Goal: Task Accomplishment & Management: Complete application form

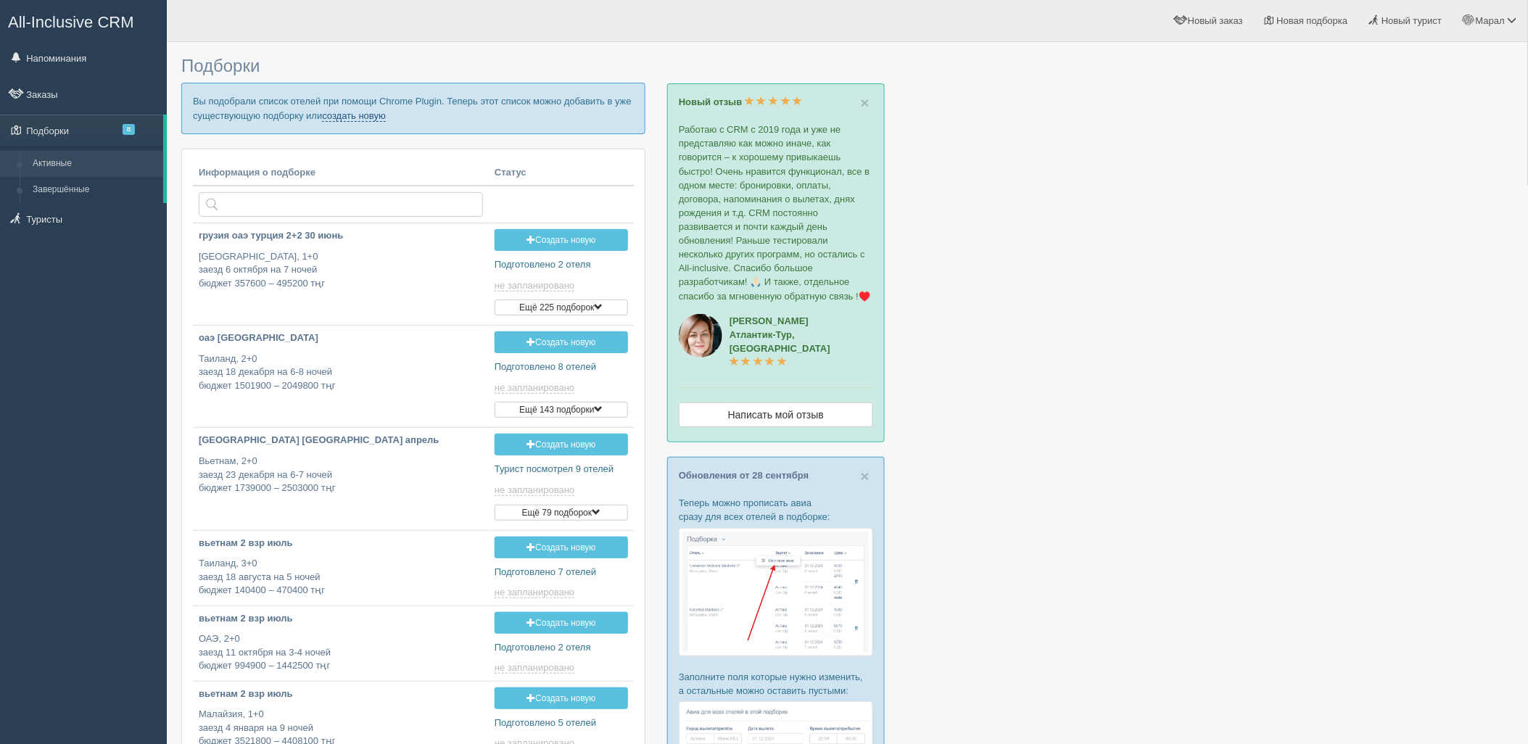
click at [356, 117] on link "создать новую" at bounding box center [354, 116] width 64 height 12
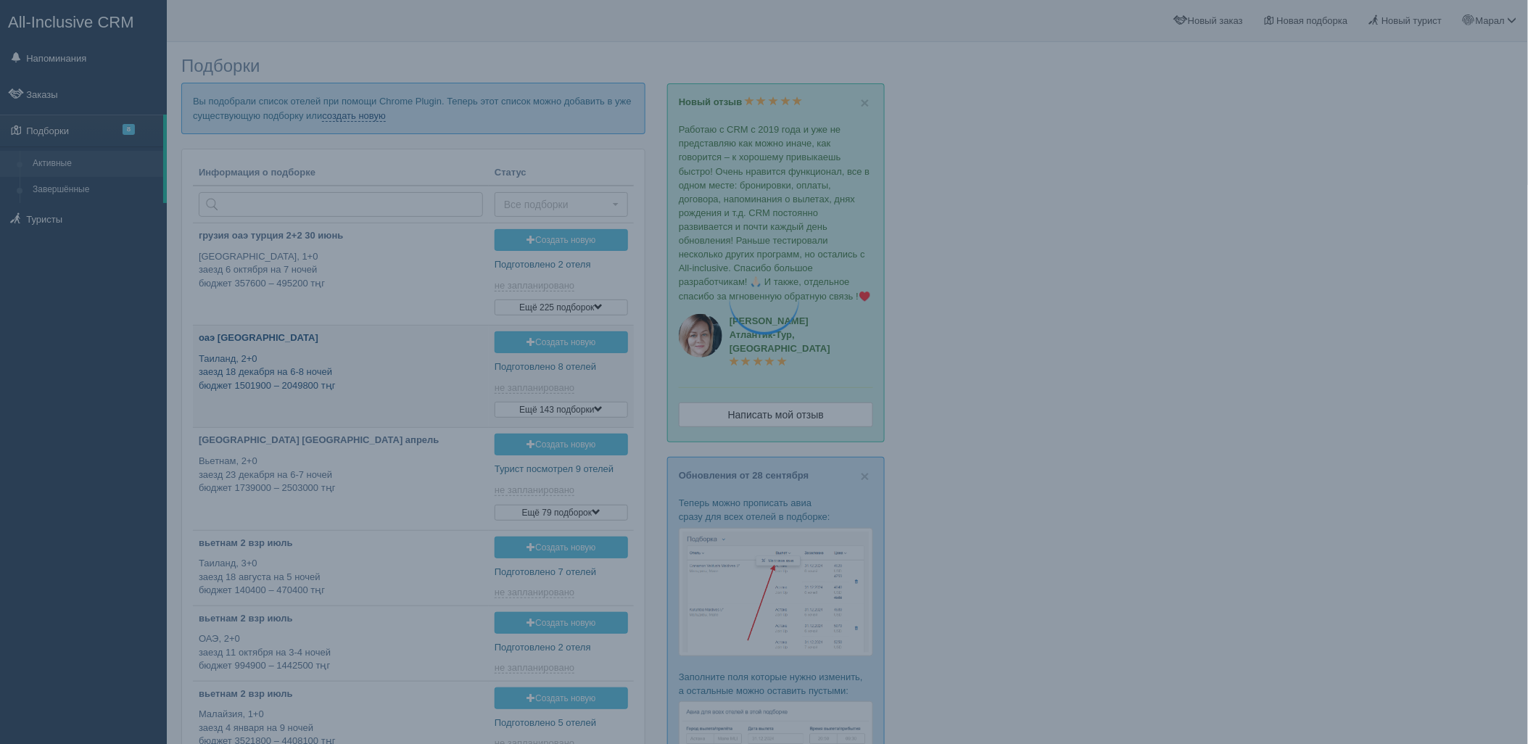
type input "2025-10-04 18:00"
type input "2025-10-04 16:45"
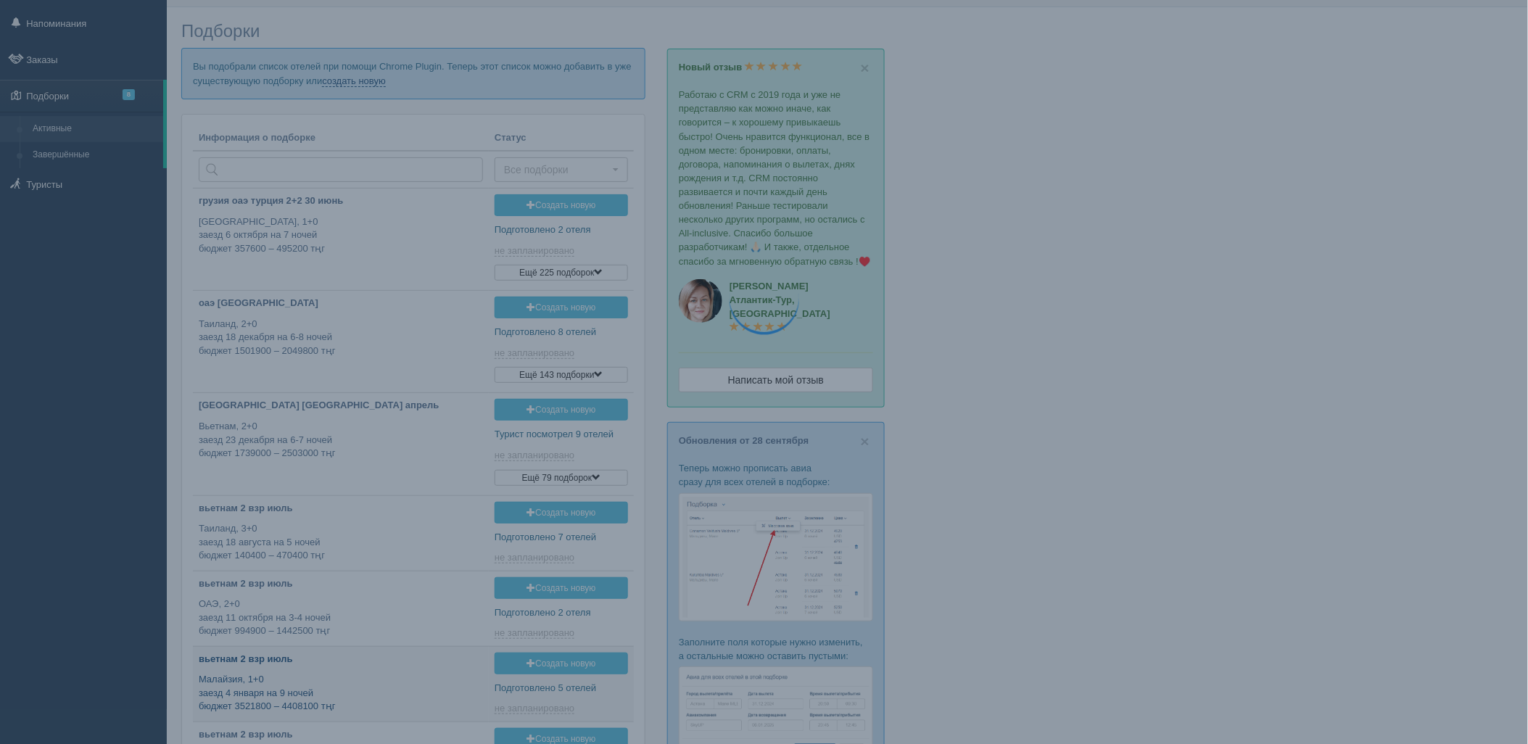
type input "2025-10-04 16:35"
type input "2025-10-04 11:40"
type input "2025-10-04 12:30"
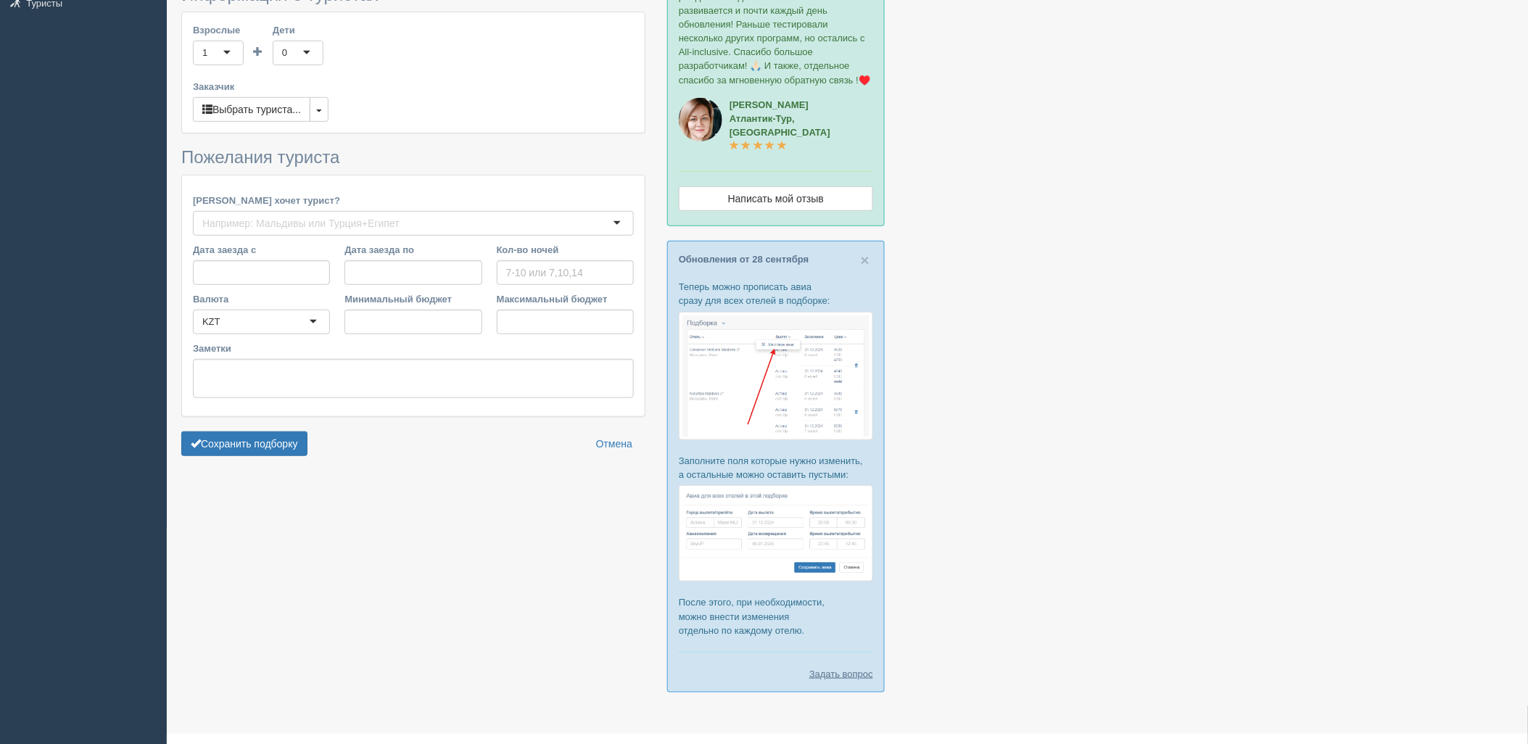
type input "5"
type input "406100"
type input "1105300"
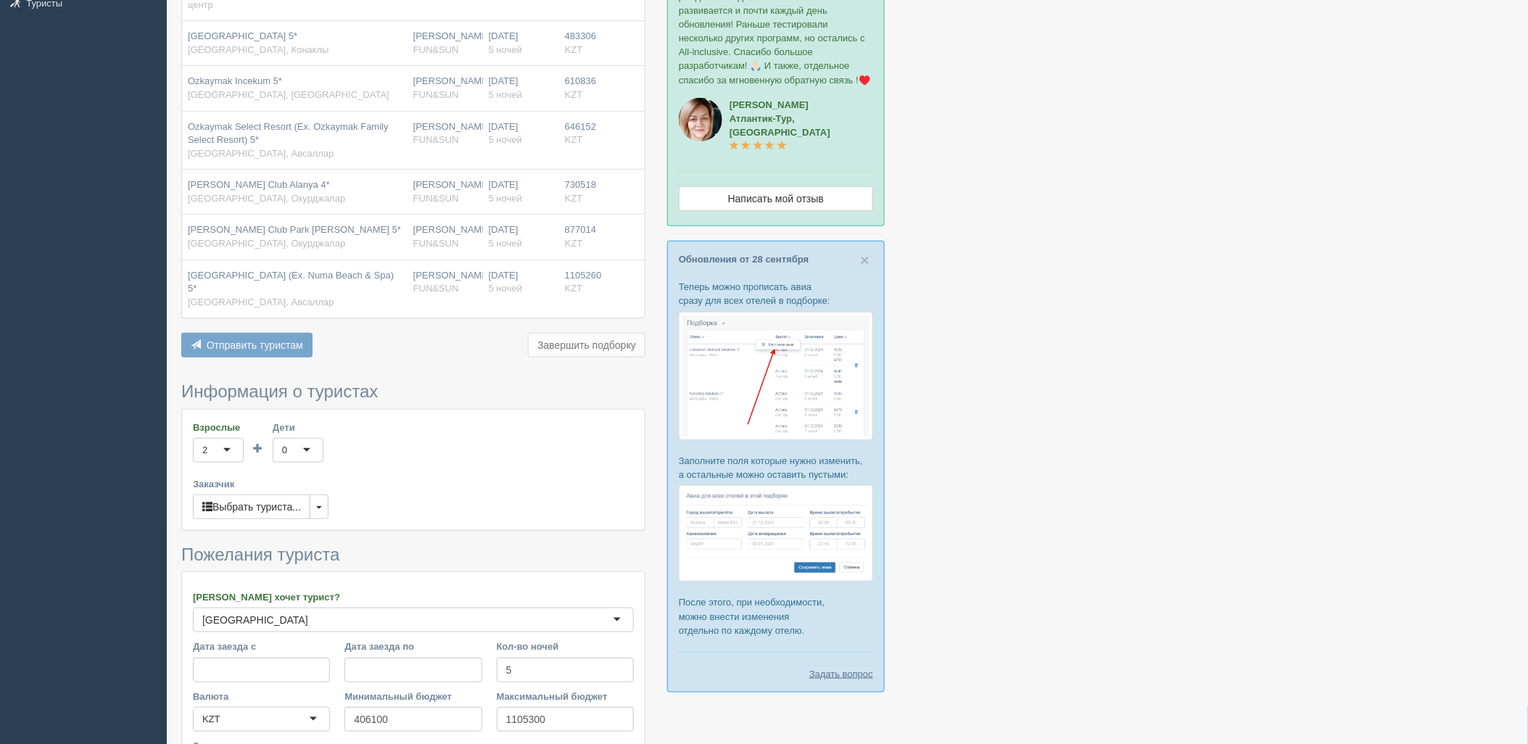
scroll to position [386, 0]
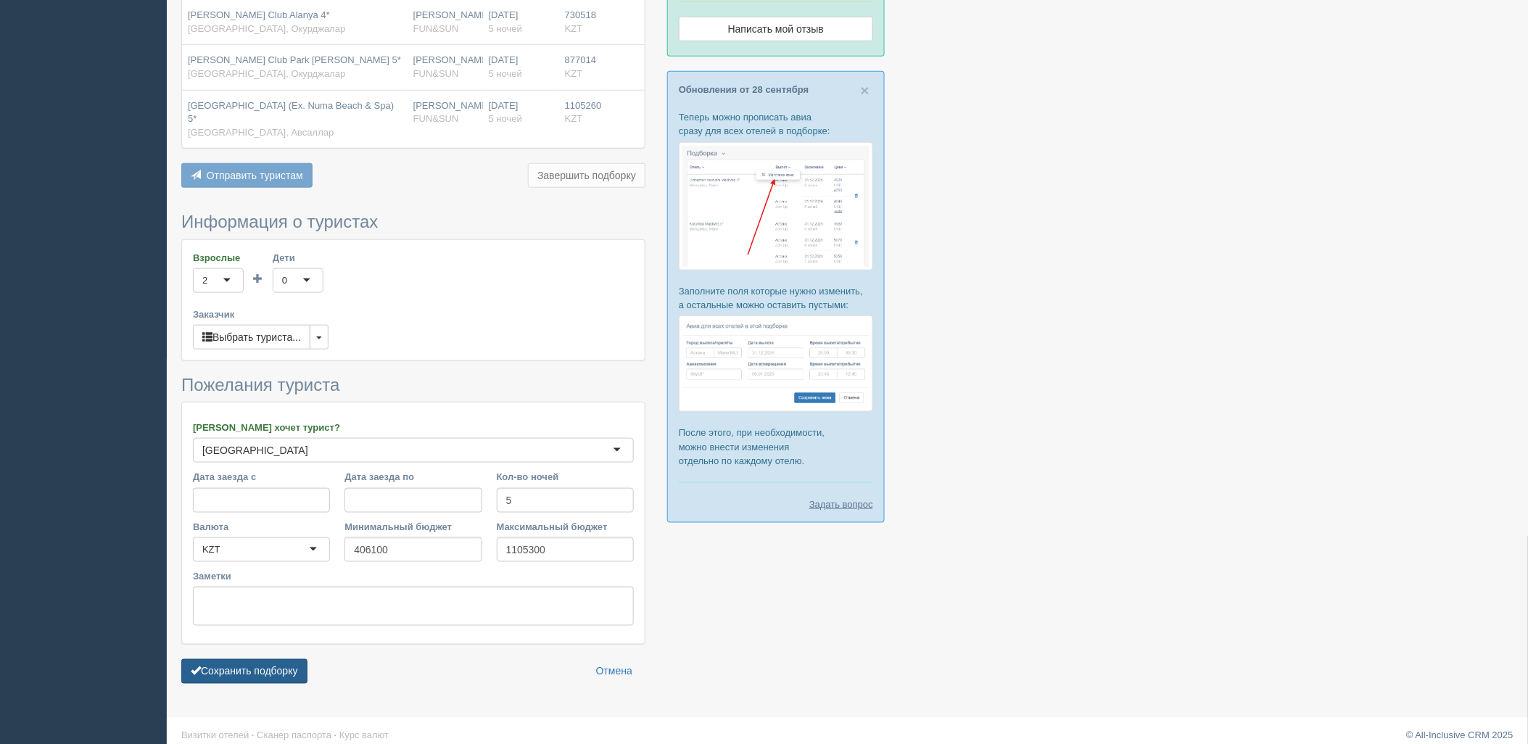
click at [271, 665] on button "Сохранить подборку" at bounding box center [244, 671] width 126 height 25
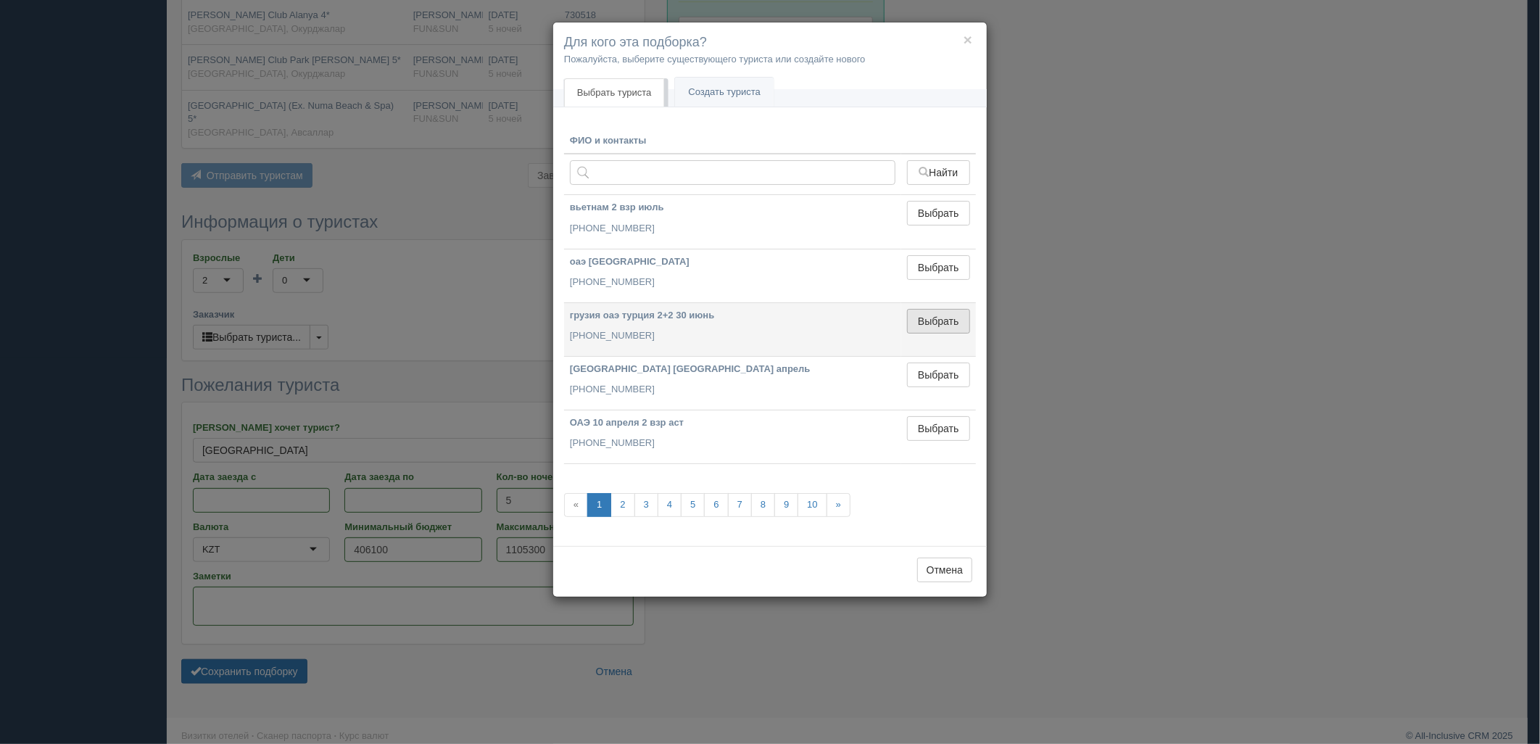
click at [919, 318] on button "Выбрать" at bounding box center [938, 321] width 63 height 25
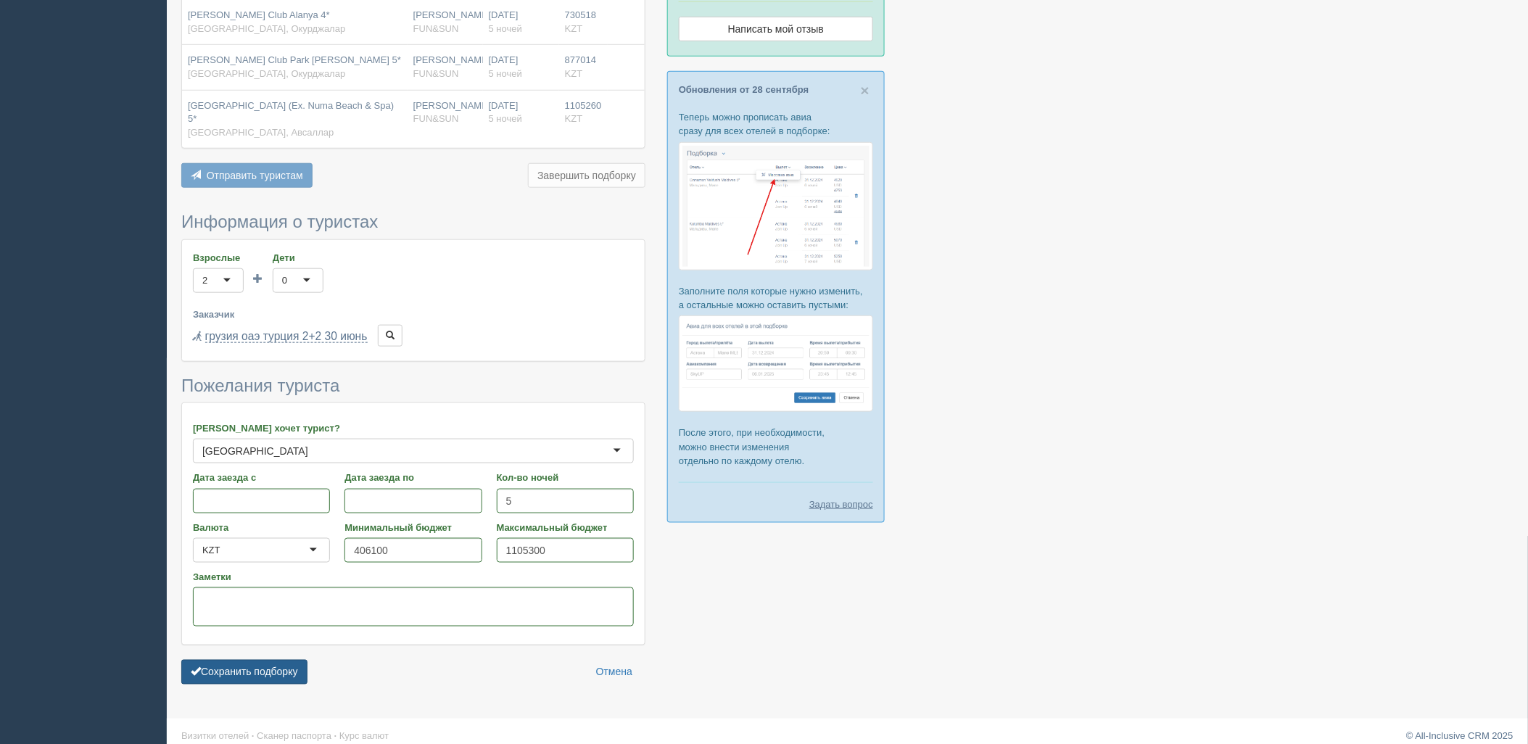
click at [281, 662] on button "Сохранить подборку" at bounding box center [244, 672] width 126 height 25
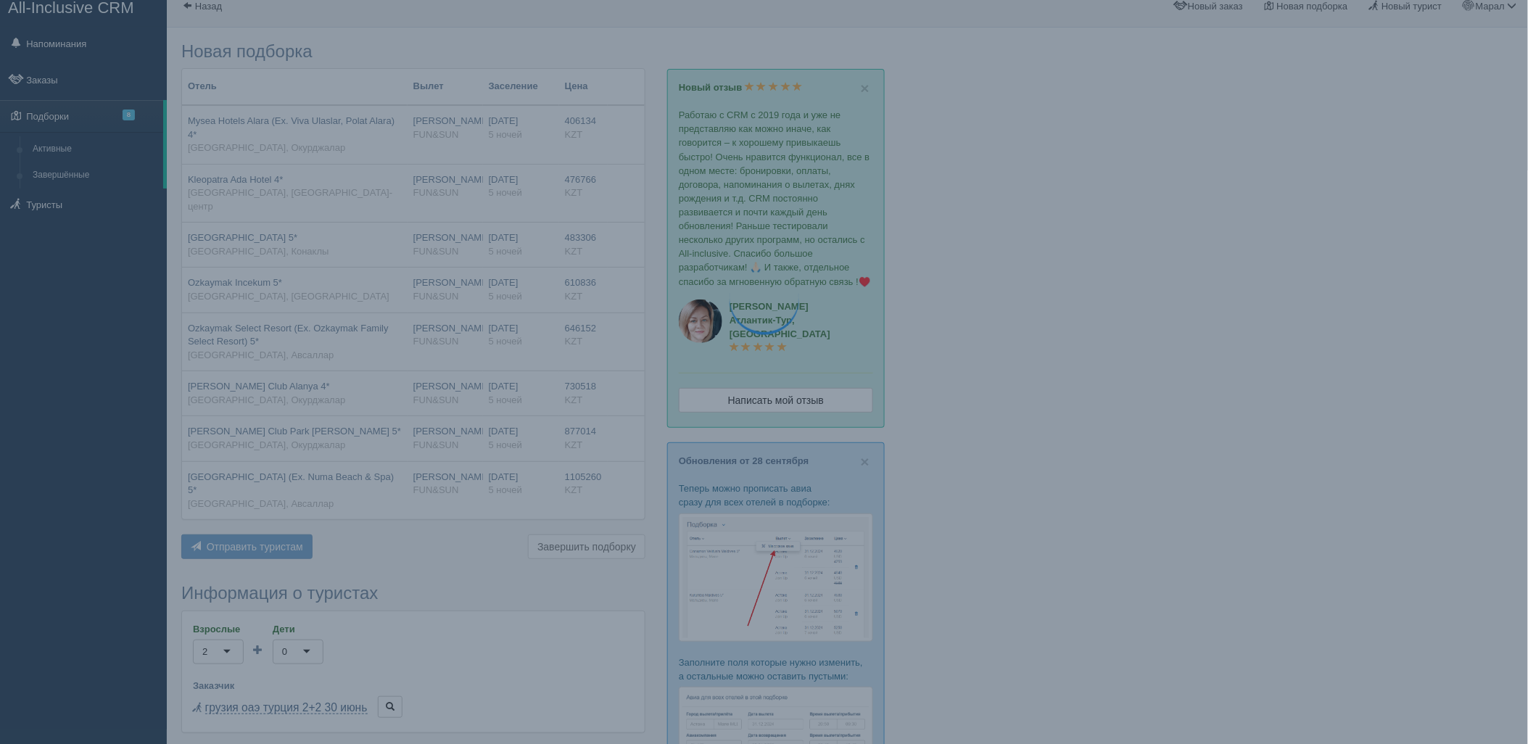
scroll to position [0, 0]
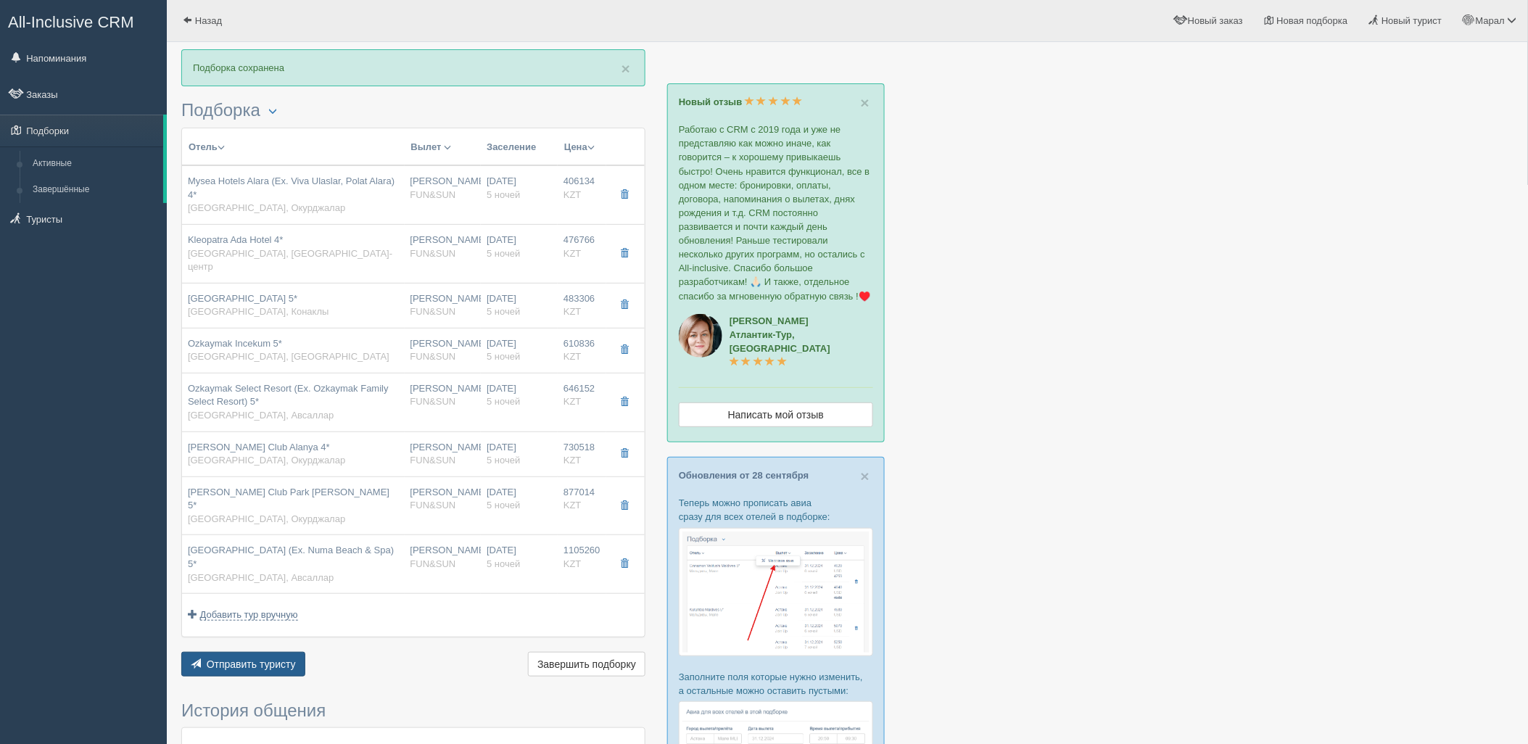
click at [273, 652] on button "Отправить туристу Отправить" at bounding box center [243, 664] width 124 height 25
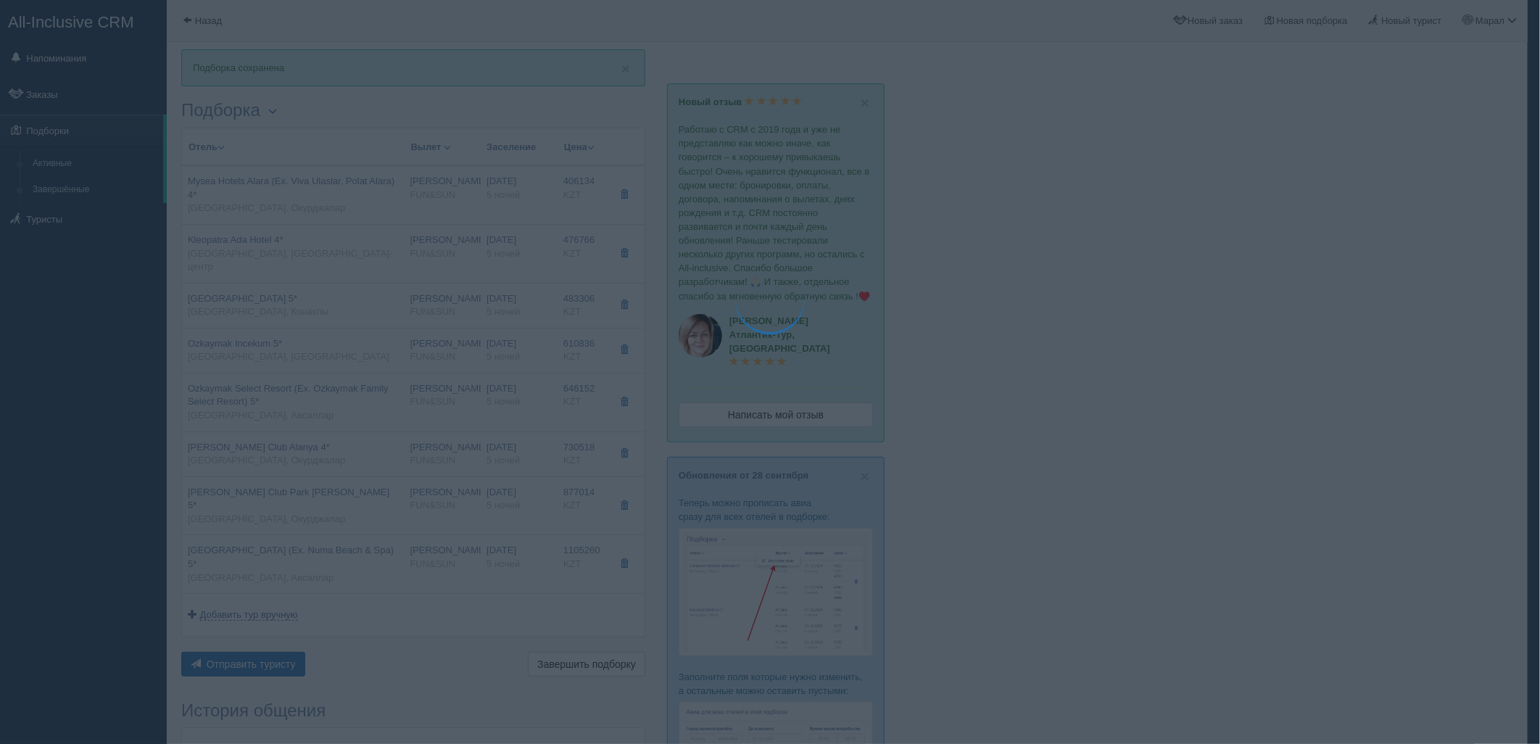
type textarea "🌞 Добрый день! Предлагаем Вам рассмотреть следующие варианты: 🌎 Турция, Окурджа…"
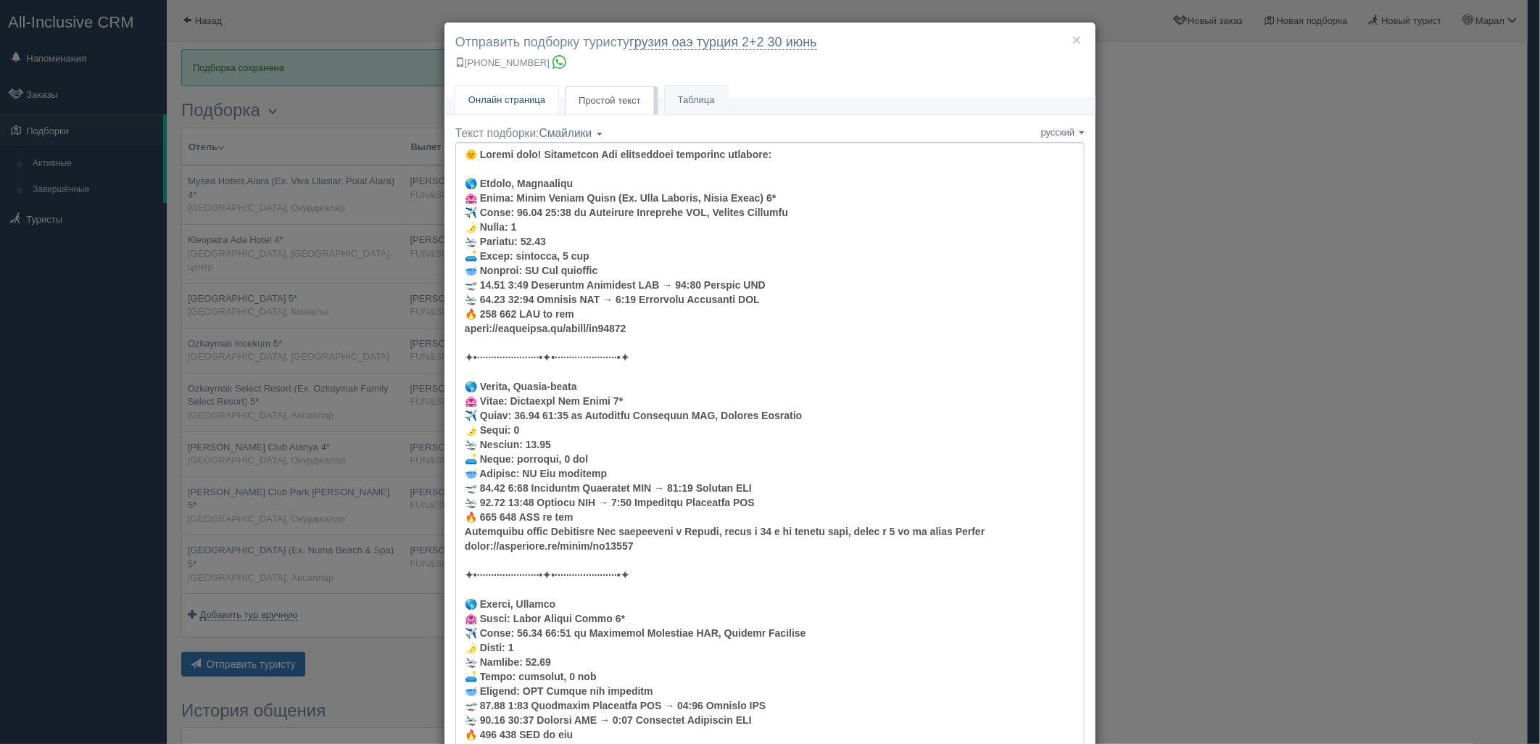
click at [490, 105] on span "Онлайн страница" at bounding box center [506, 99] width 77 height 11
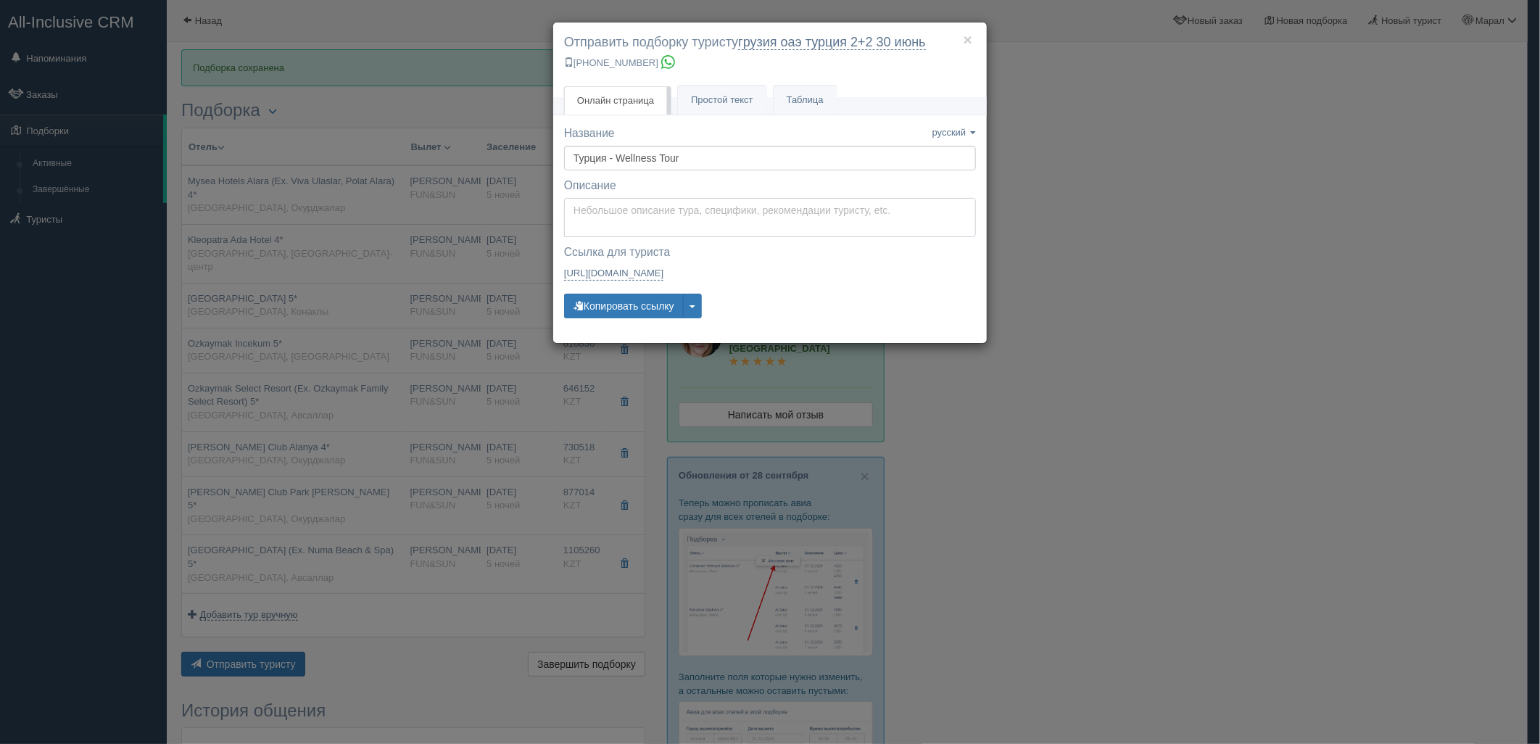
type textarea "Здравствуйте! Ниже представлены варианты туров для Вас. Для просмотра описания …"
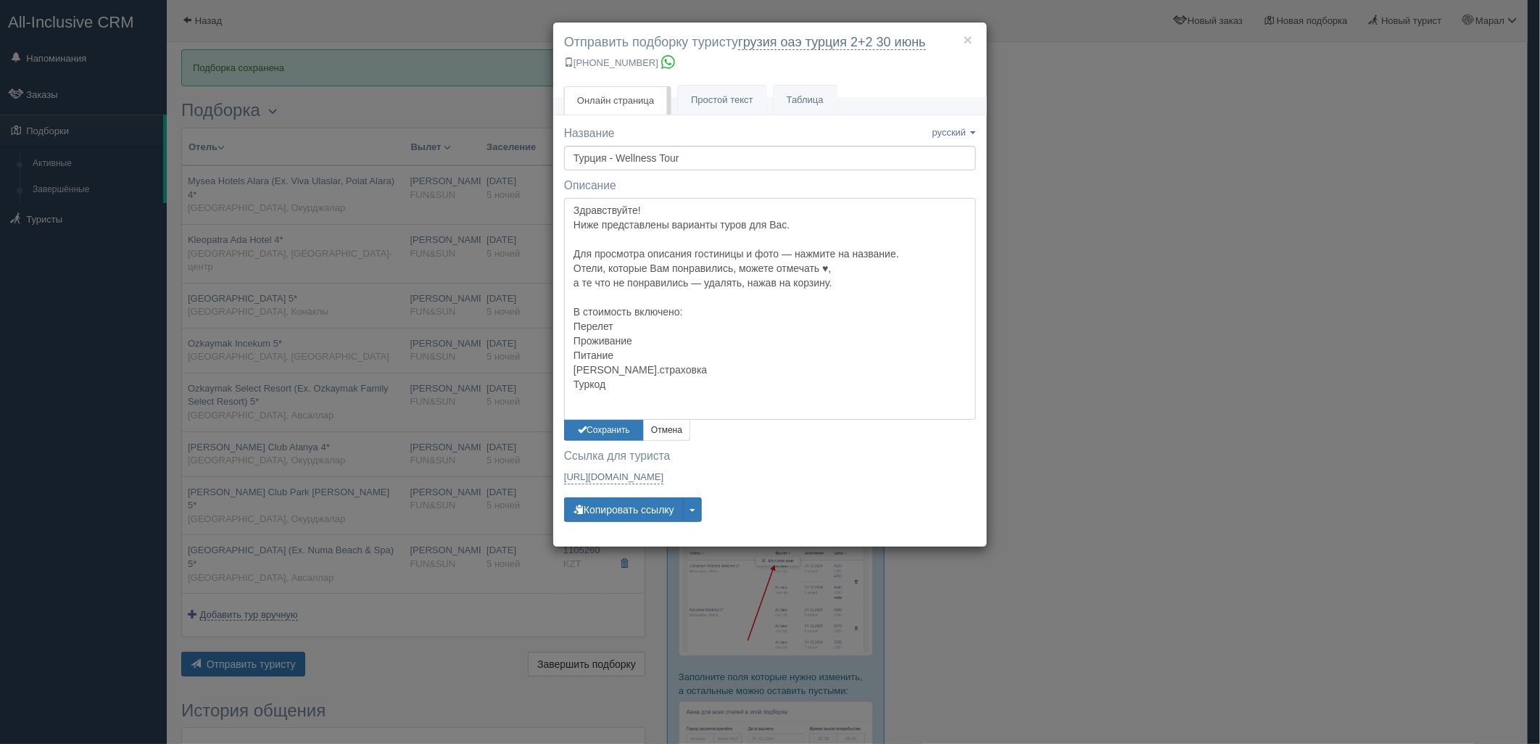
click at [571, 228] on textarea "Здравствуйте! Ниже представлены варианты туров для Вас. Для просмотра описания …" at bounding box center [770, 309] width 412 height 222
click at [603, 429] on button "Сохранить" at bounding box center [604, 430] width 80 height 21
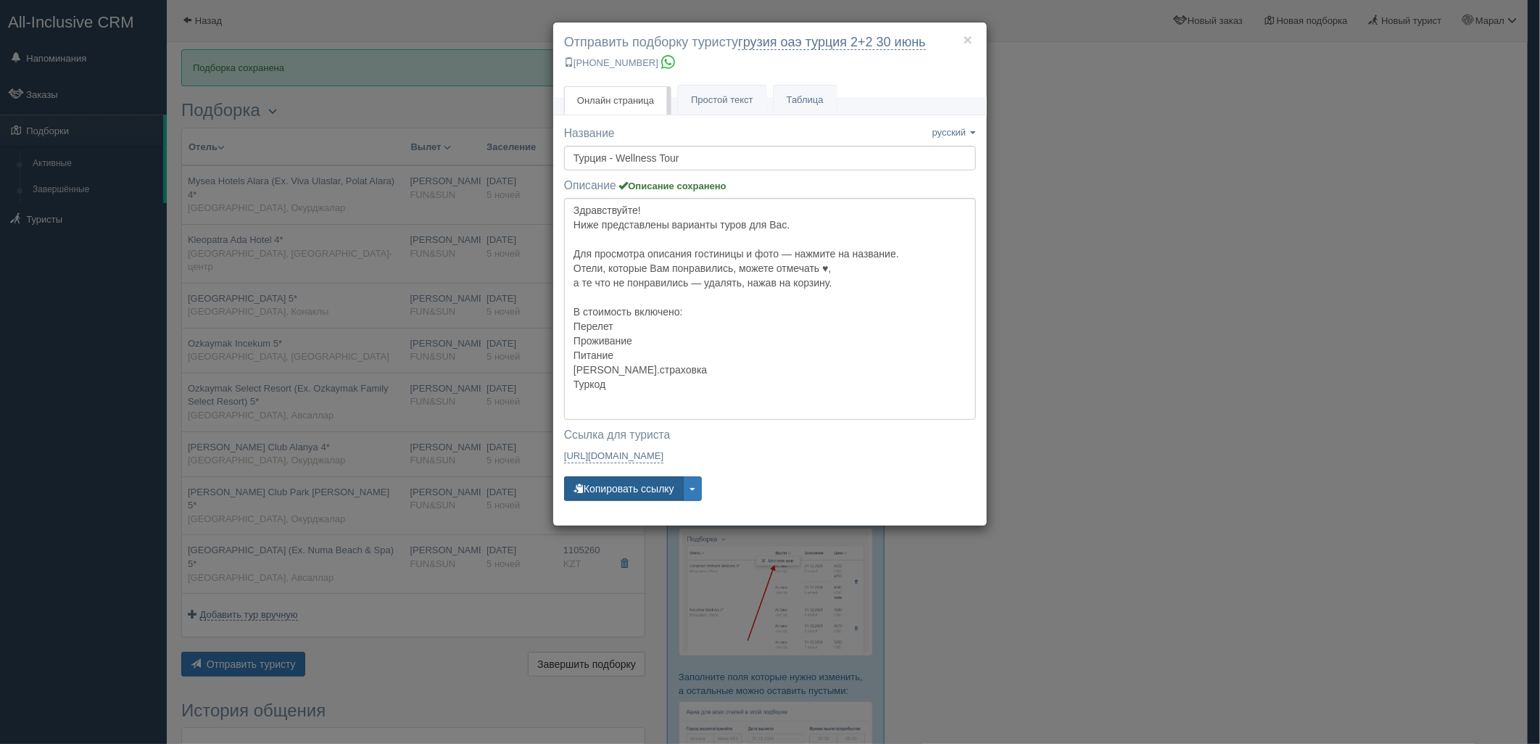
click at [607, 476] on button "Копировать ссылку" at bounding box center [624, 488] width 120 height 25
drag, startPoint x: 1352, startPoint y: 378, endPoint x: 1327, endPoint y: 335, distance: 49.4
click at [1352, 378] on div "× Отправить подборку туристу грузия оаэ турция 2+2 30 июнь +7 701 880 5580 Онла…" at bounding box center [770, 372] width 1540 height 744
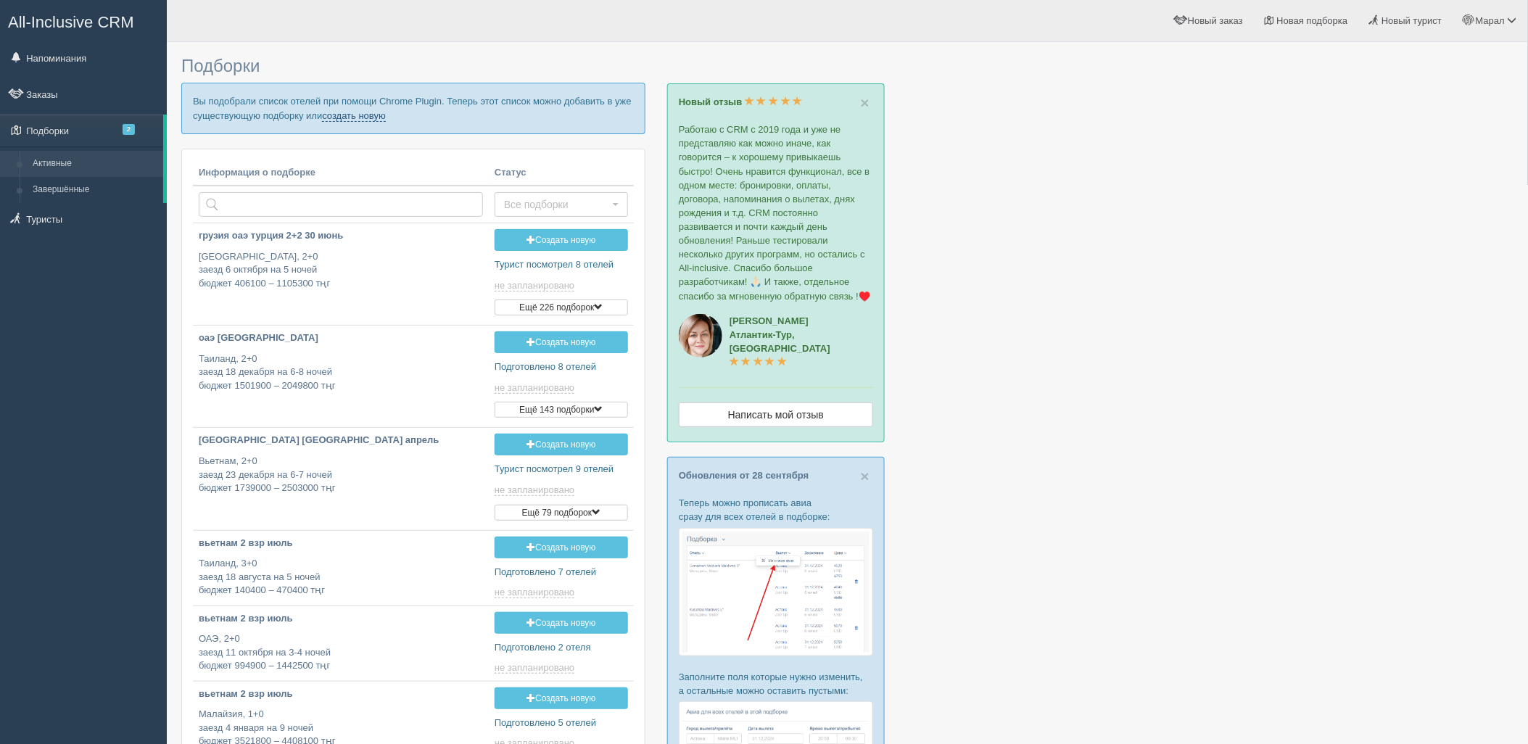
click at [357, 112] on link "создать новую" at bounding box center [354, 116] width 64 height 12
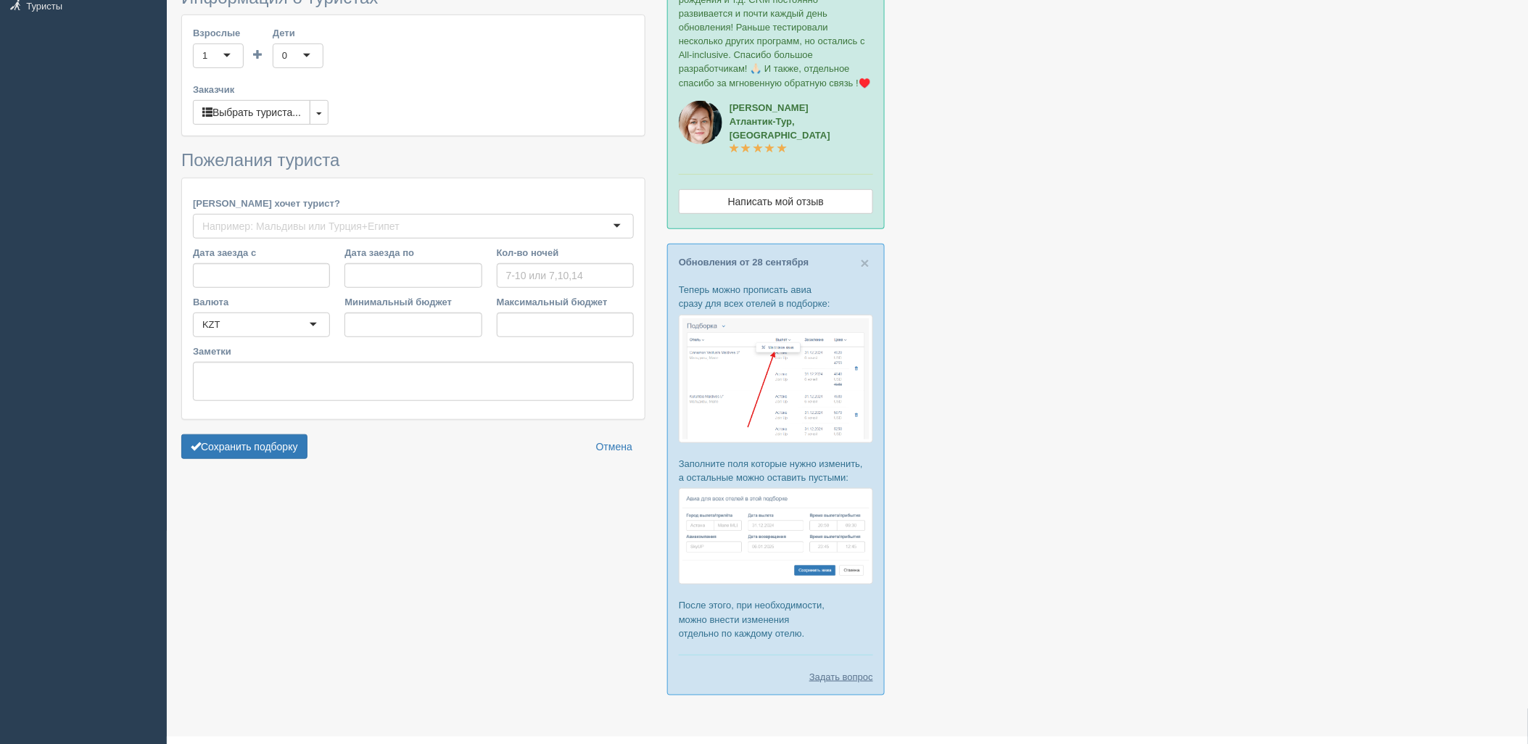
type input "6"
type input "1024300"
type input "1103500"
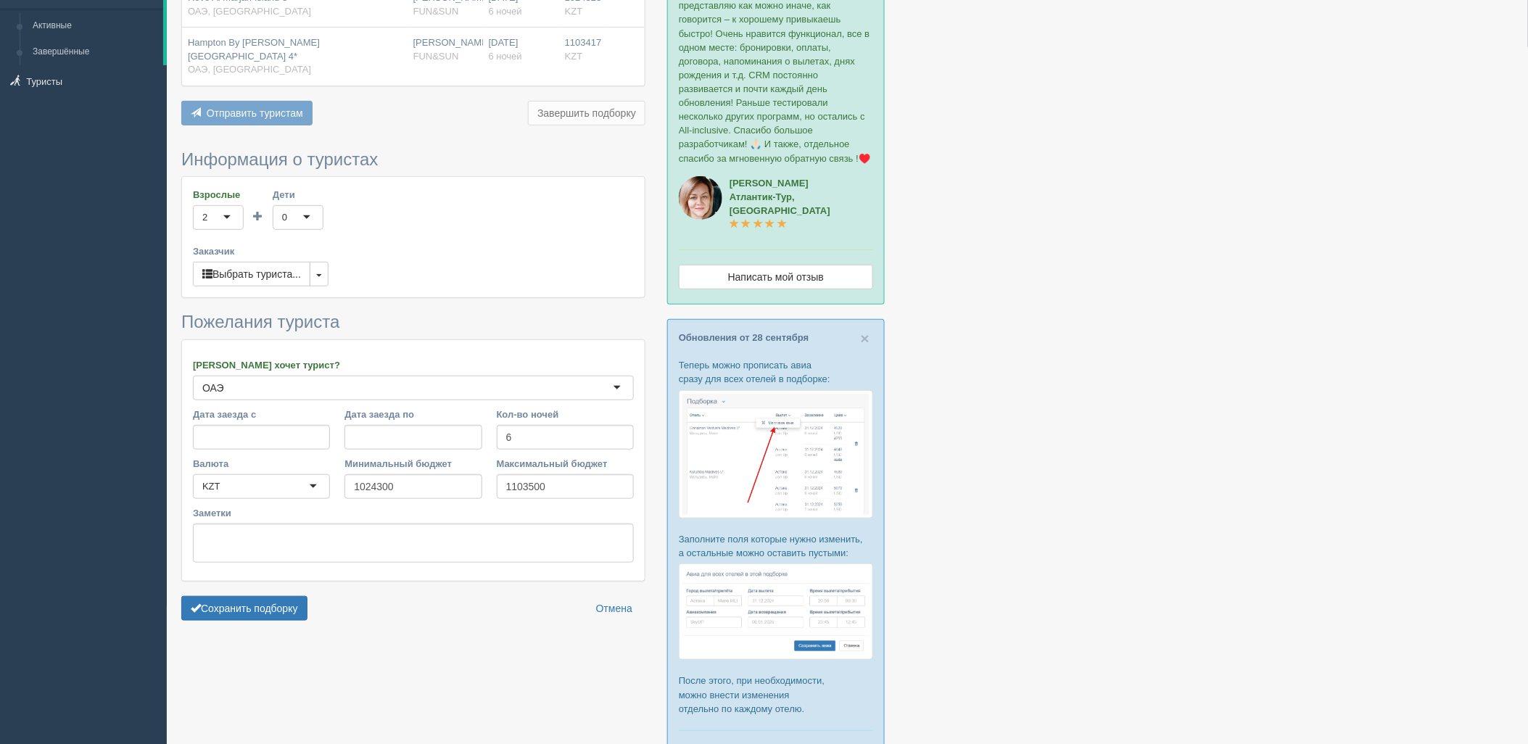
scroll to position [216, 0]
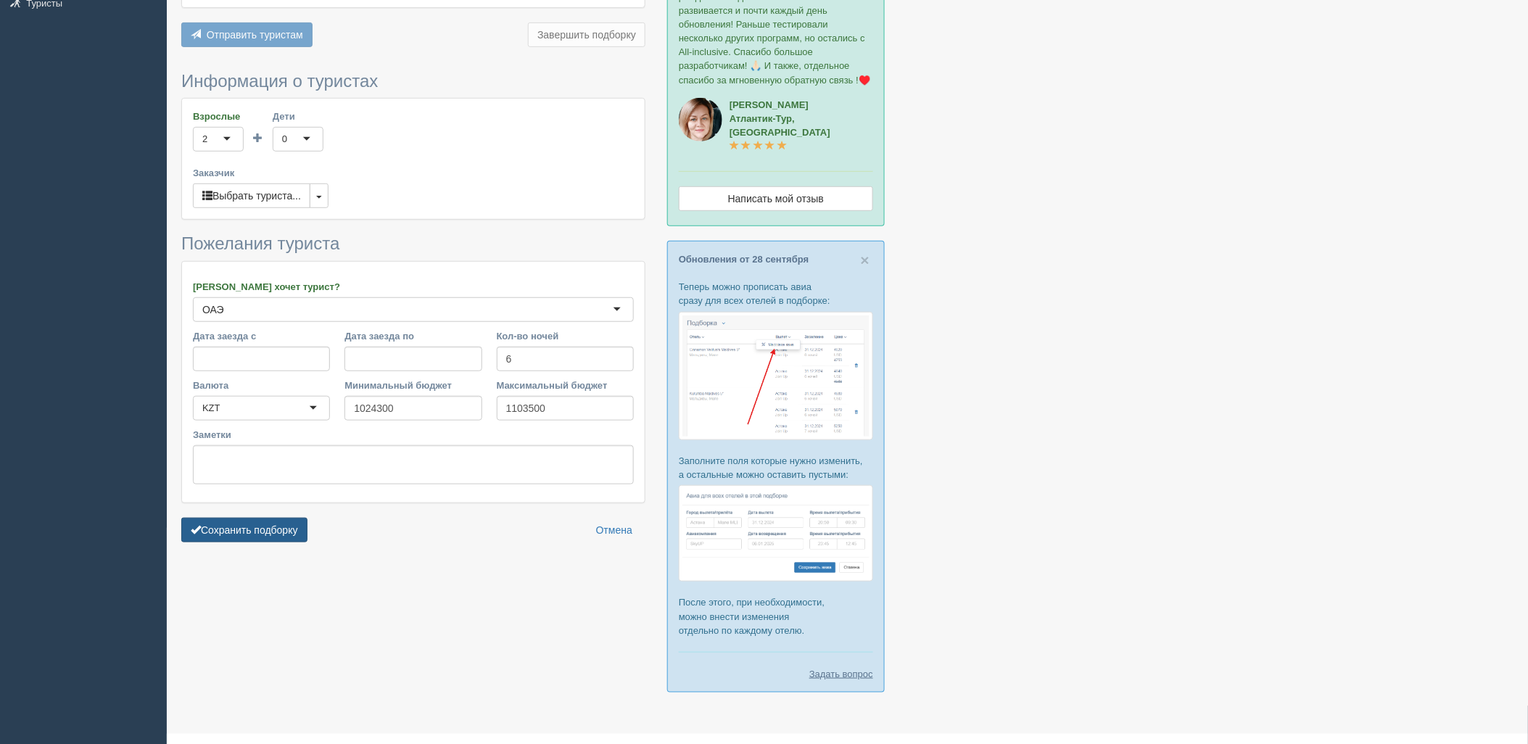
click at [264, 519] on button "Сохранить подборку" at bounding box center [244, 530] width 126 height 25
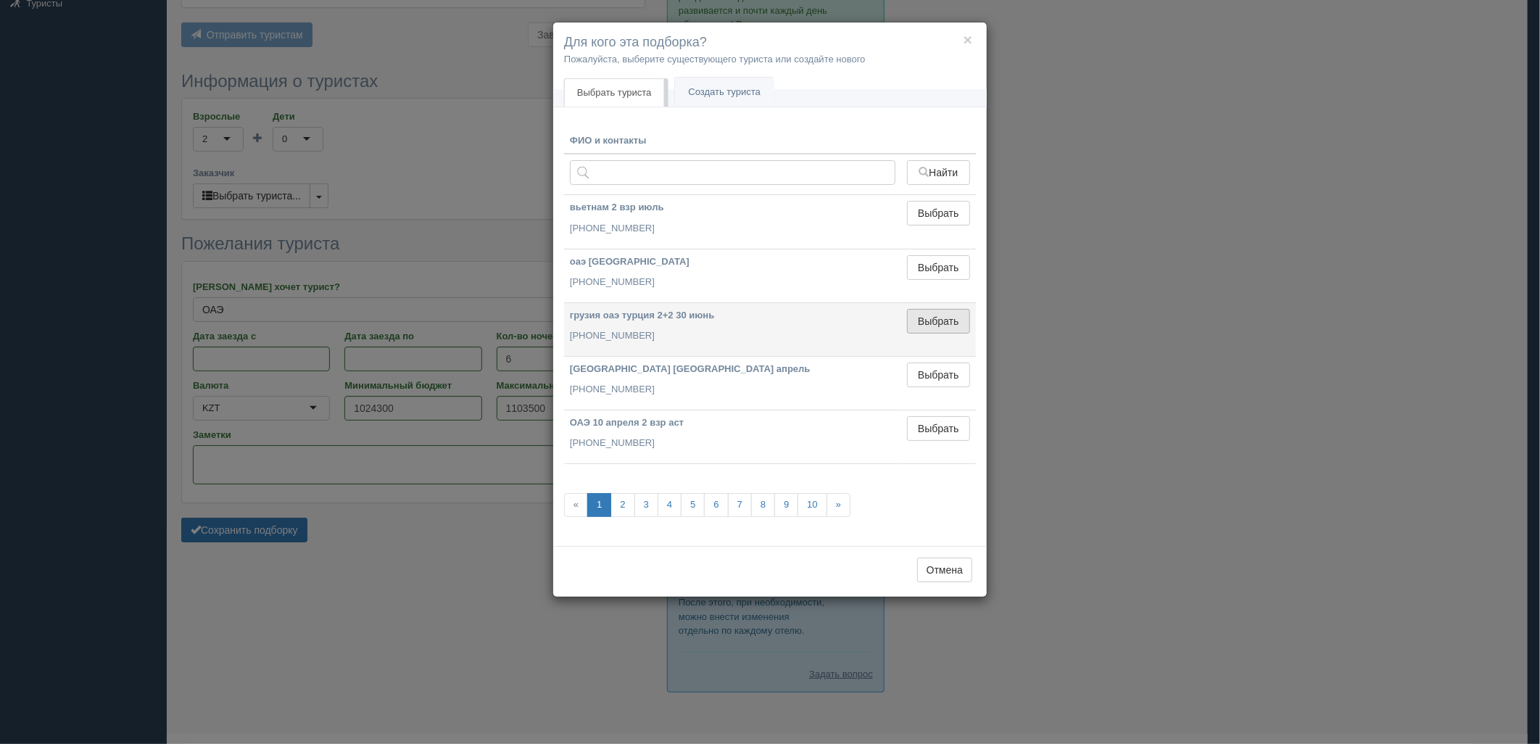
click at [938, 322] on button "Выбрать" at bounding box center [938, 321] width 63 height 25
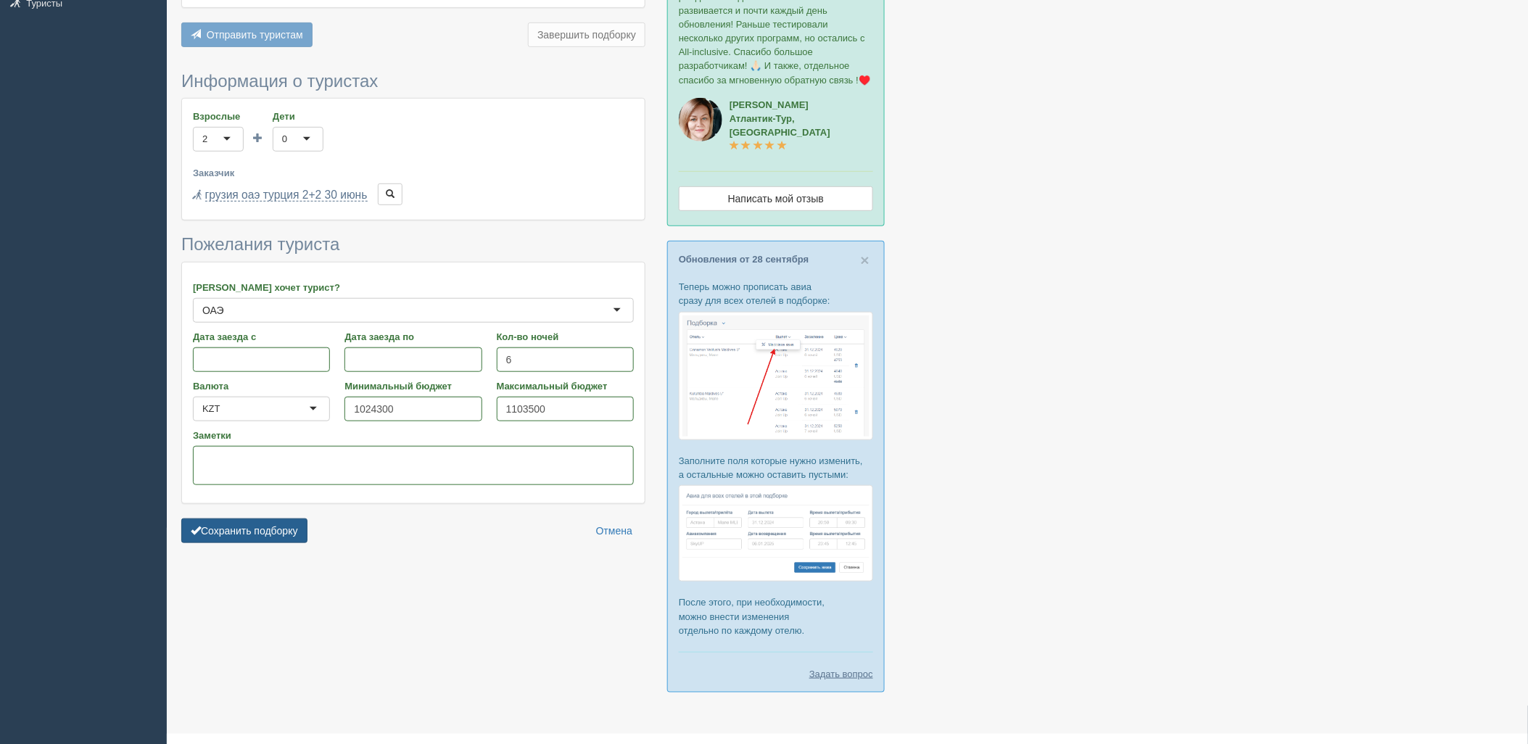
click at [228, 518] on button "Сохранить подборку" at bounding box center [244, 530] width 126 height 25
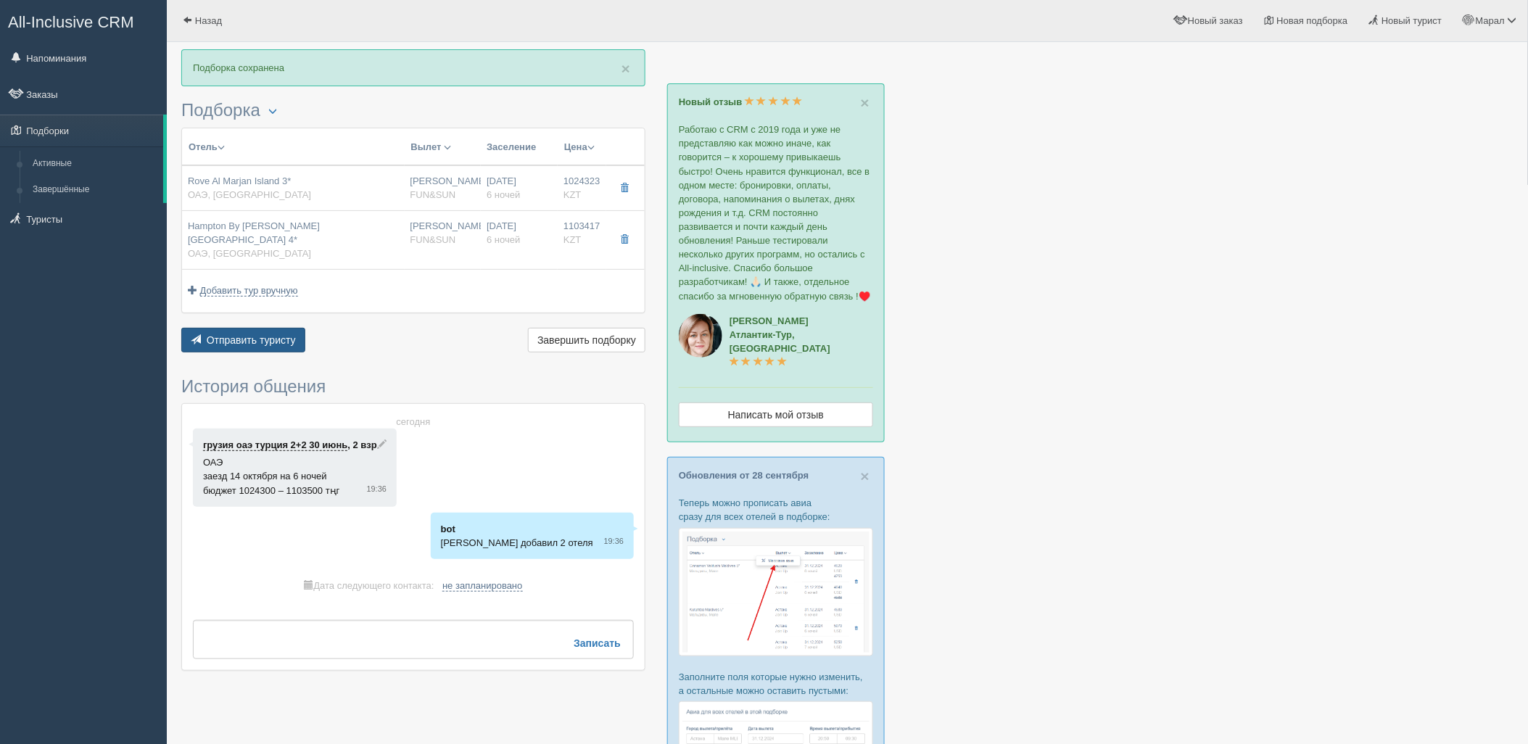
click at [264, 328] on button "Отправить туристу Отправить" at bounding box center [243, 340] width 124 height 25
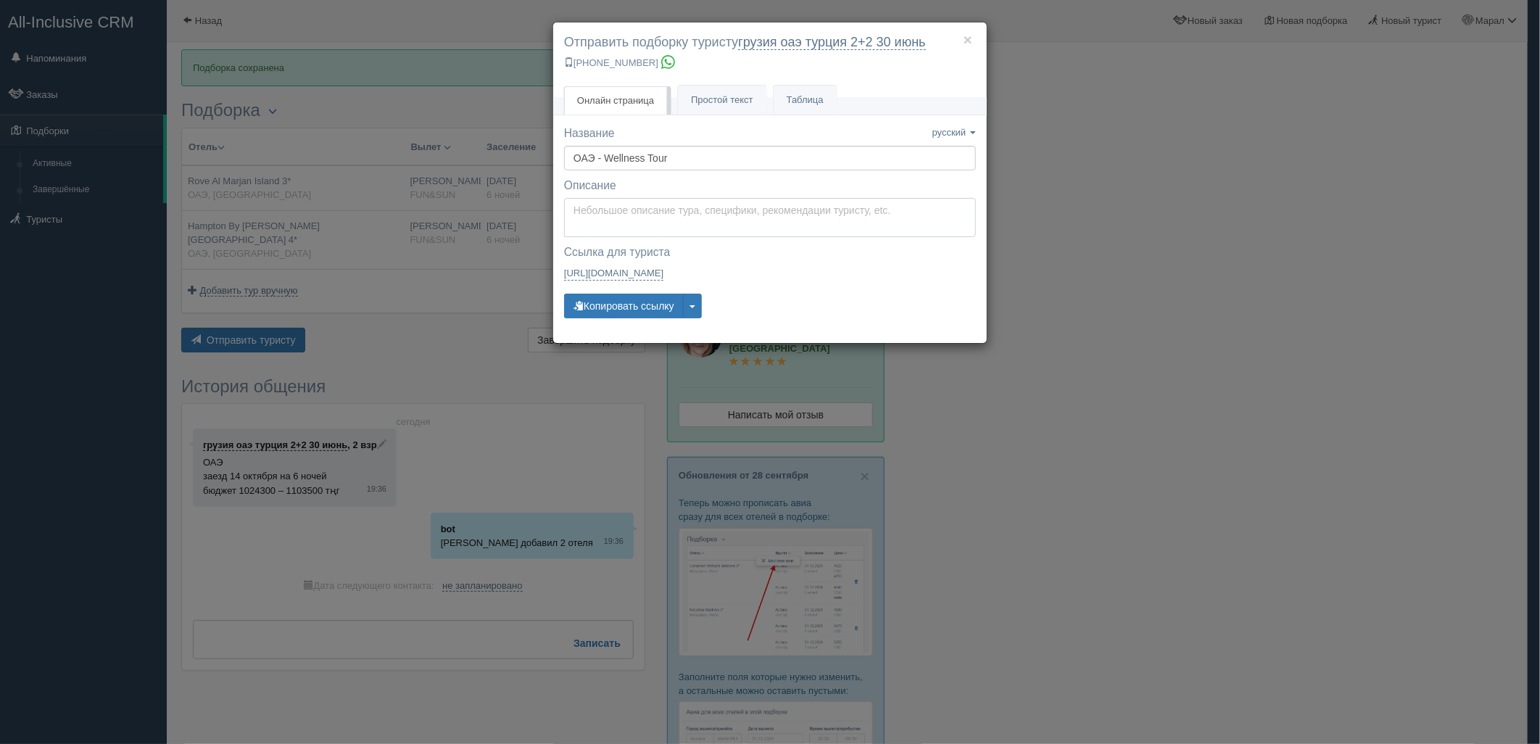
type textarea "Здравствуйте! Ниже представлены варианты туров для Вас. Для просмотра описания …"
click at [661, 216] on textarea "Здравствуйте! Ниже представлены варианты туров для Вас. Для просмотра описания …" at bounding box center [770, 217] width 412 height 39
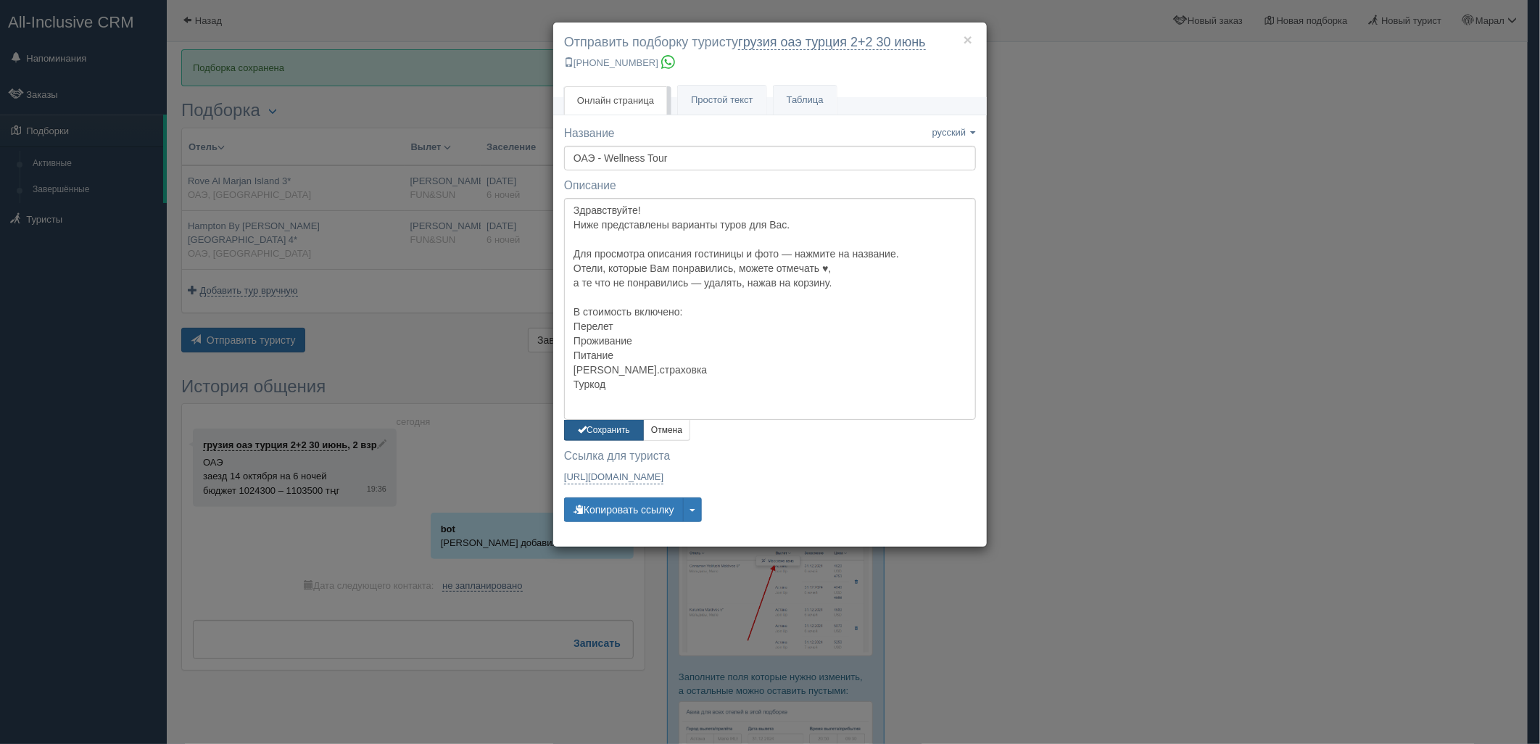
click at [616, 437] on button "Сохранить" at bounding box center [604, 430] width 80 height 21
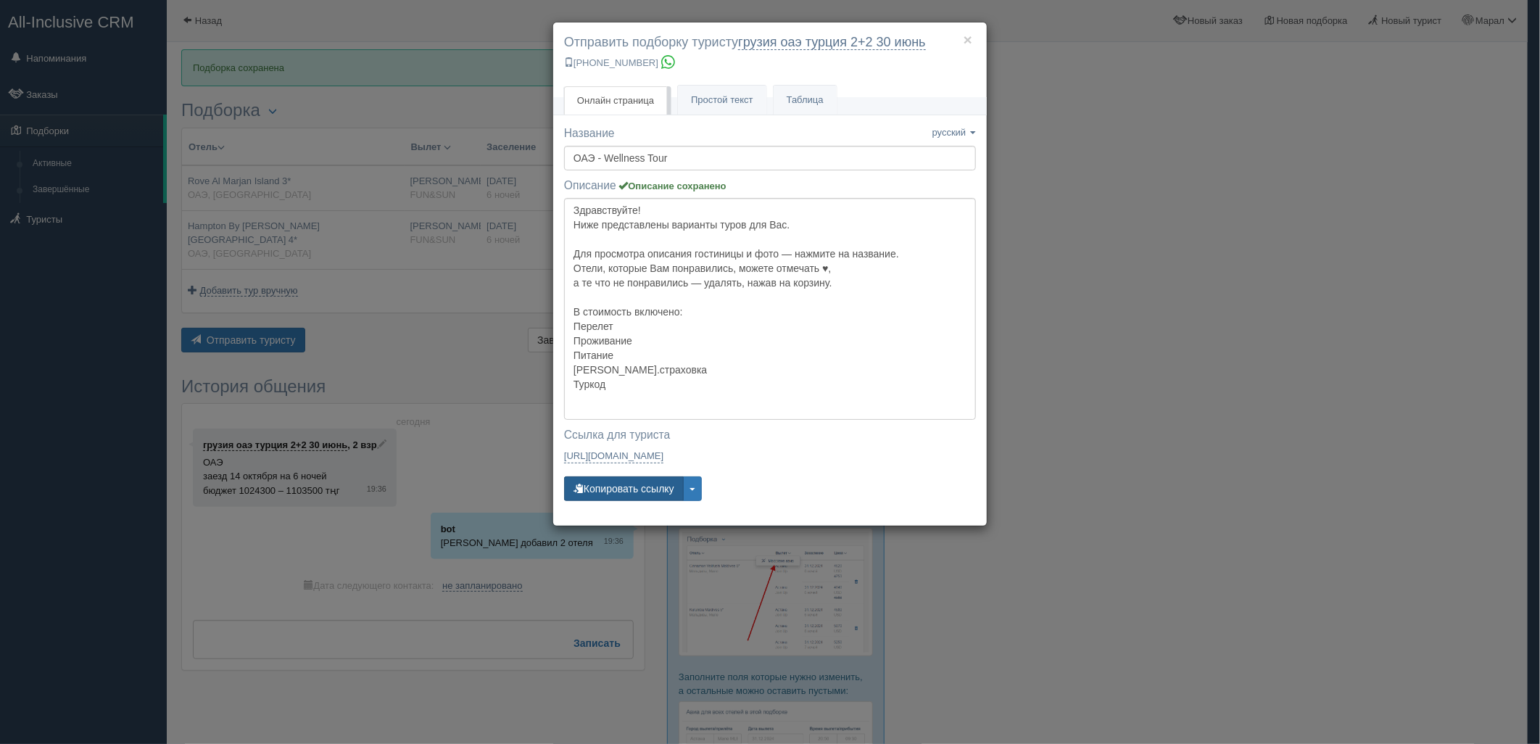
click at [624, 479] on button "Копировать ссылку" at bounding box center [624, 488] width 120 height 25
click at [1165, 221] on div "× Отправить подборку туристу грузия оаэ турция 2+2 30 июнь +7 701 880 5580 Онла…" at bounding box center [770, 372] width 1540 height 744
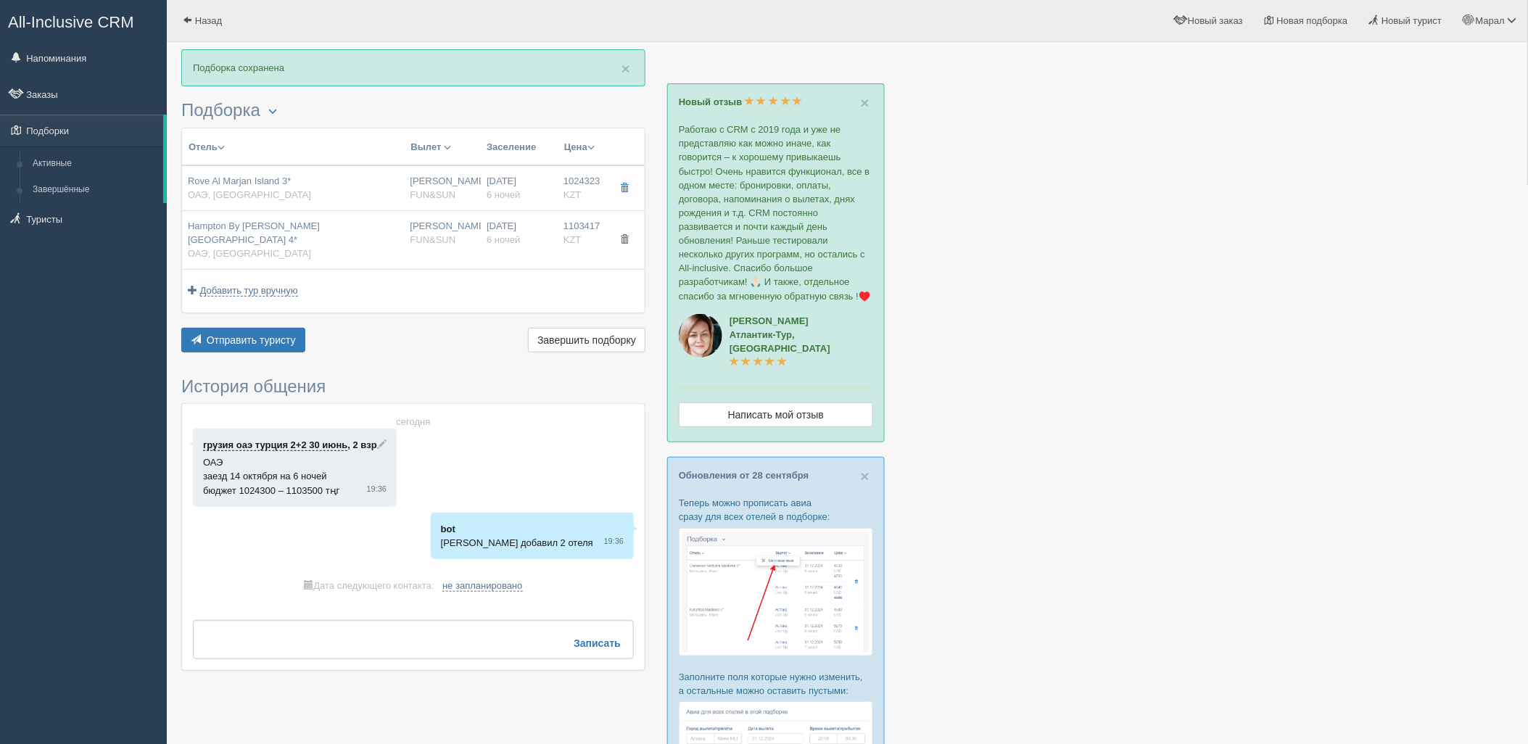
click at [300, 176] on div "Rove Al Marjan Island 3* ОАЭ, Рас-эль-Хайм" at bounding box center [293, 188] width 211 height 27
type input "Rove Al Marjan Island 3*"
type input "ОАЭ"
type input "Рас-эль-Хайм"
type input "1024323.00"
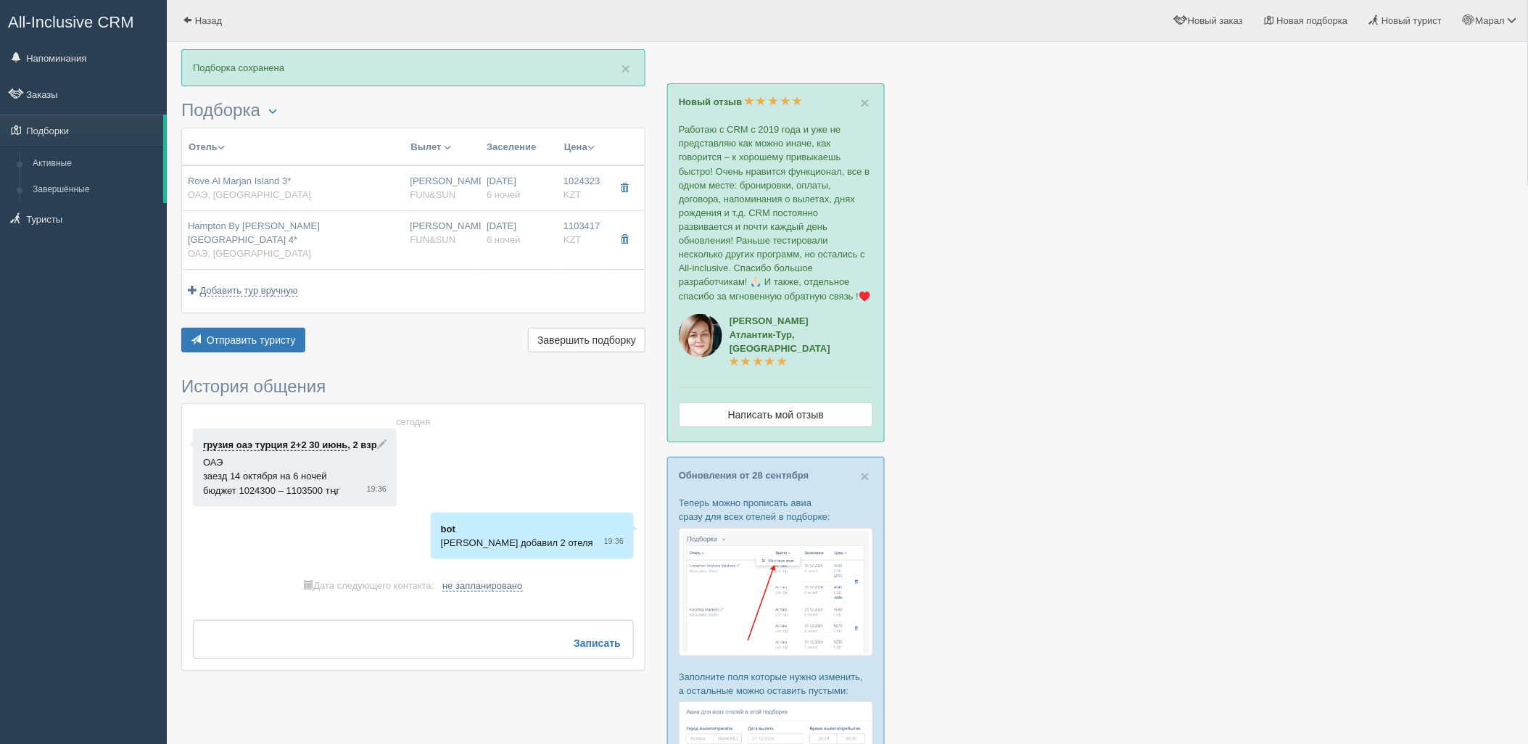
type input "Нурсултан Назарбаев NQZ"
type input "Дубай DXB"
type input "07:10"
type input "10:55"
type input "Air Astana"
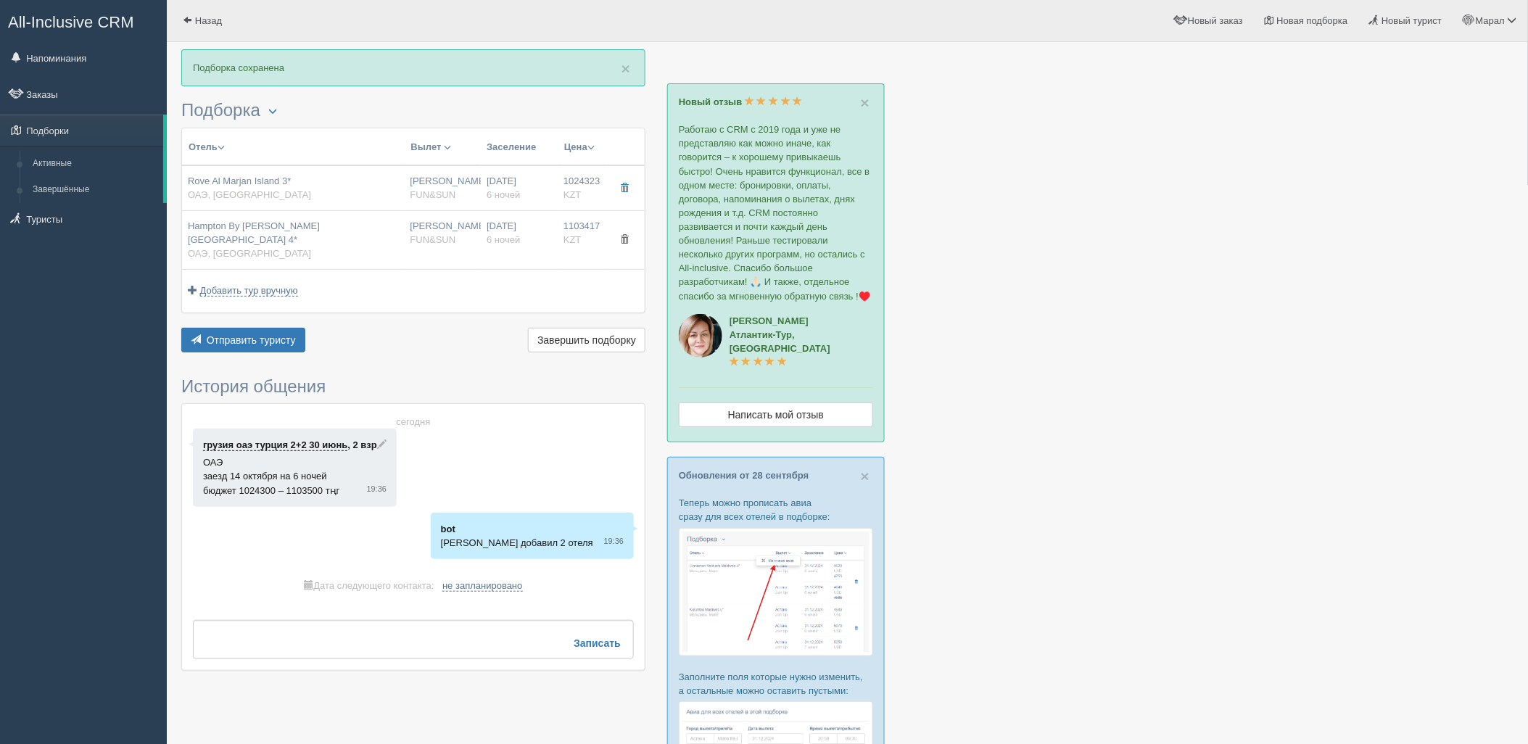
type input "12:40"
type input "18:05"
type input "6"
type input "rover sea view"
type input "HB - Завтрак, Ужин"
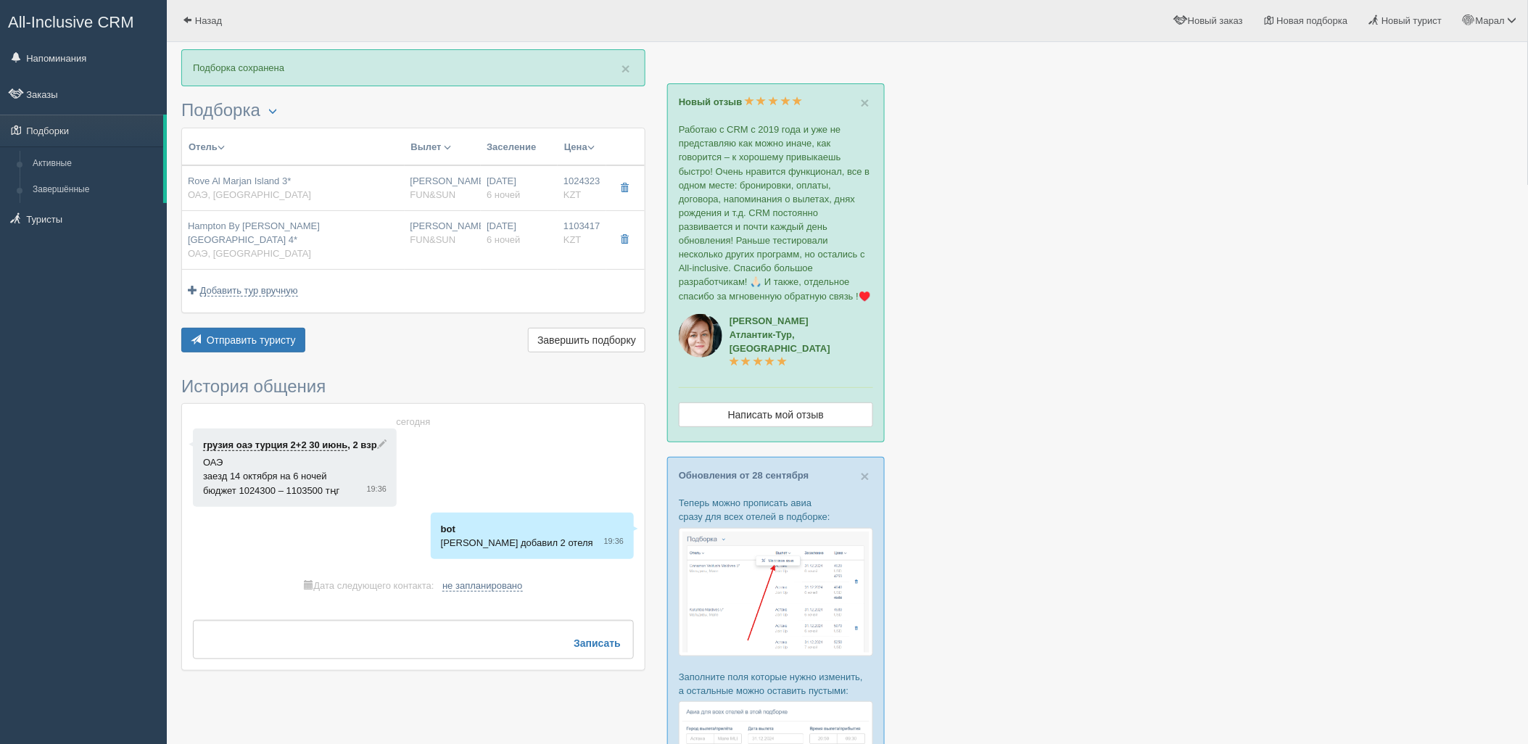
type input "FUN&SUN"
type input "https://tourvisor.ru/countries#!/hotel=rove-al-marjan-island"
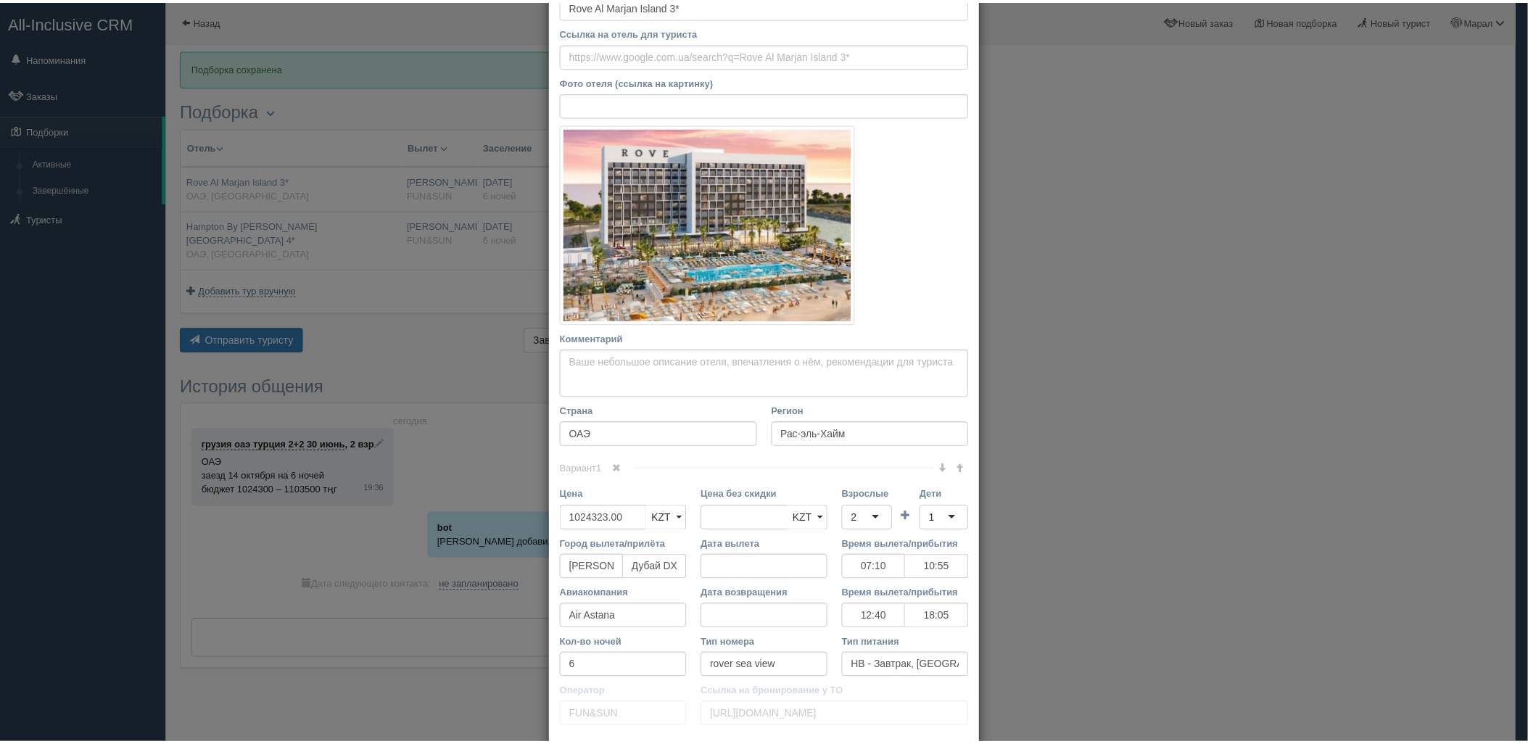
scroll to position [161, 0]
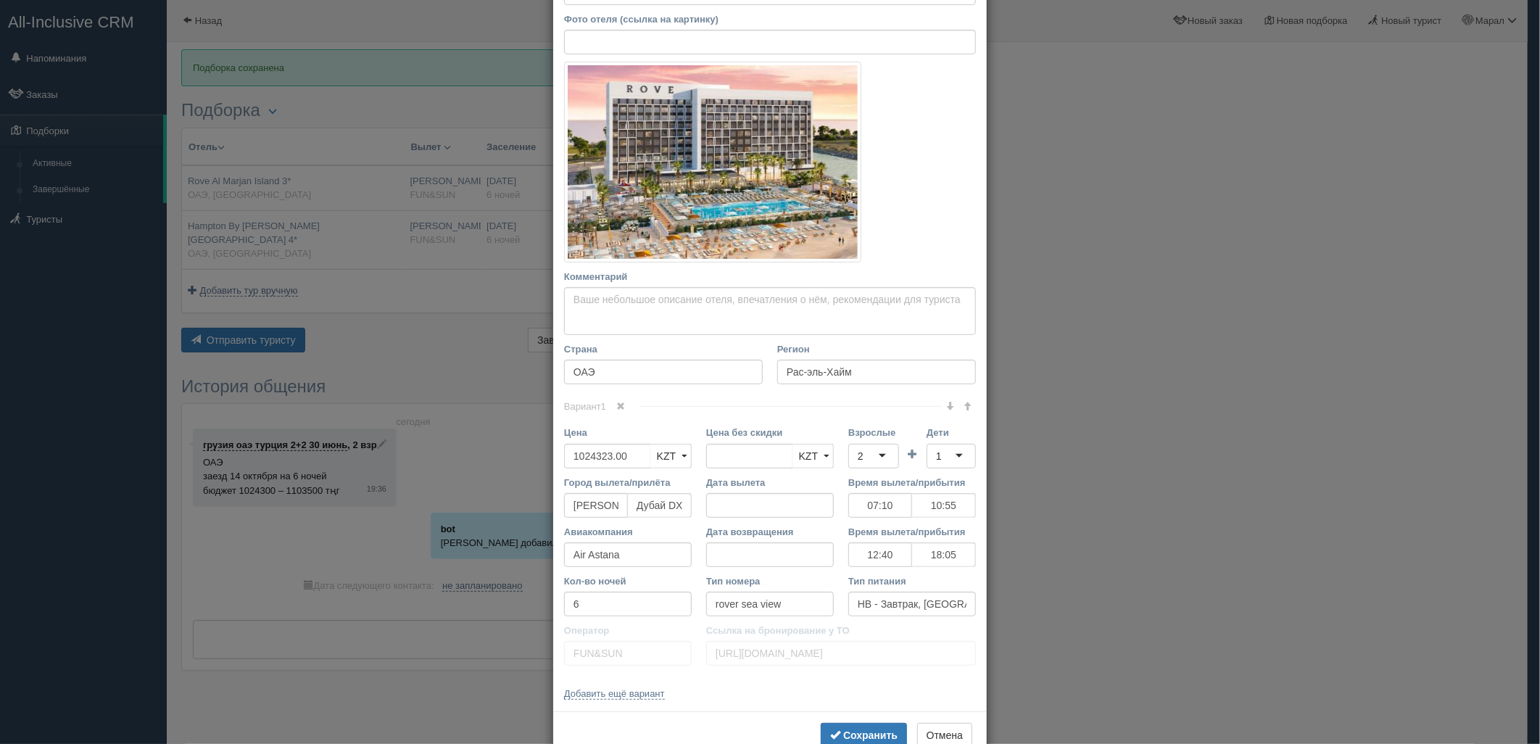
click at [1196, 258] on div "× Редактировать тур Название отеля Rove Al Marjan Island 3* Ссылка на отель для…" at bounding box center [770, 372] width 1540 height 744
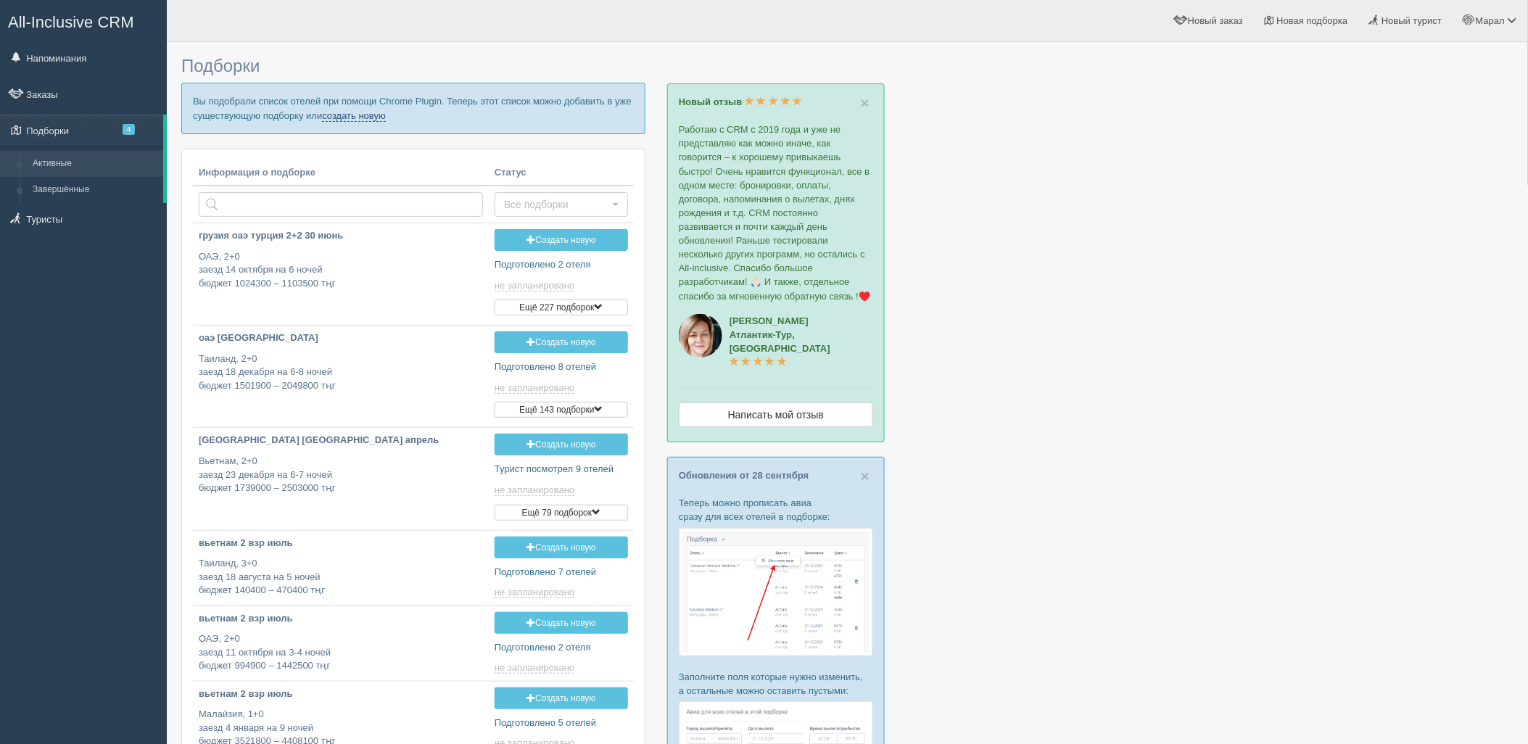
click at [354, 117] on link "создать новую" at bounding box center [354, 116] width 64 height 12
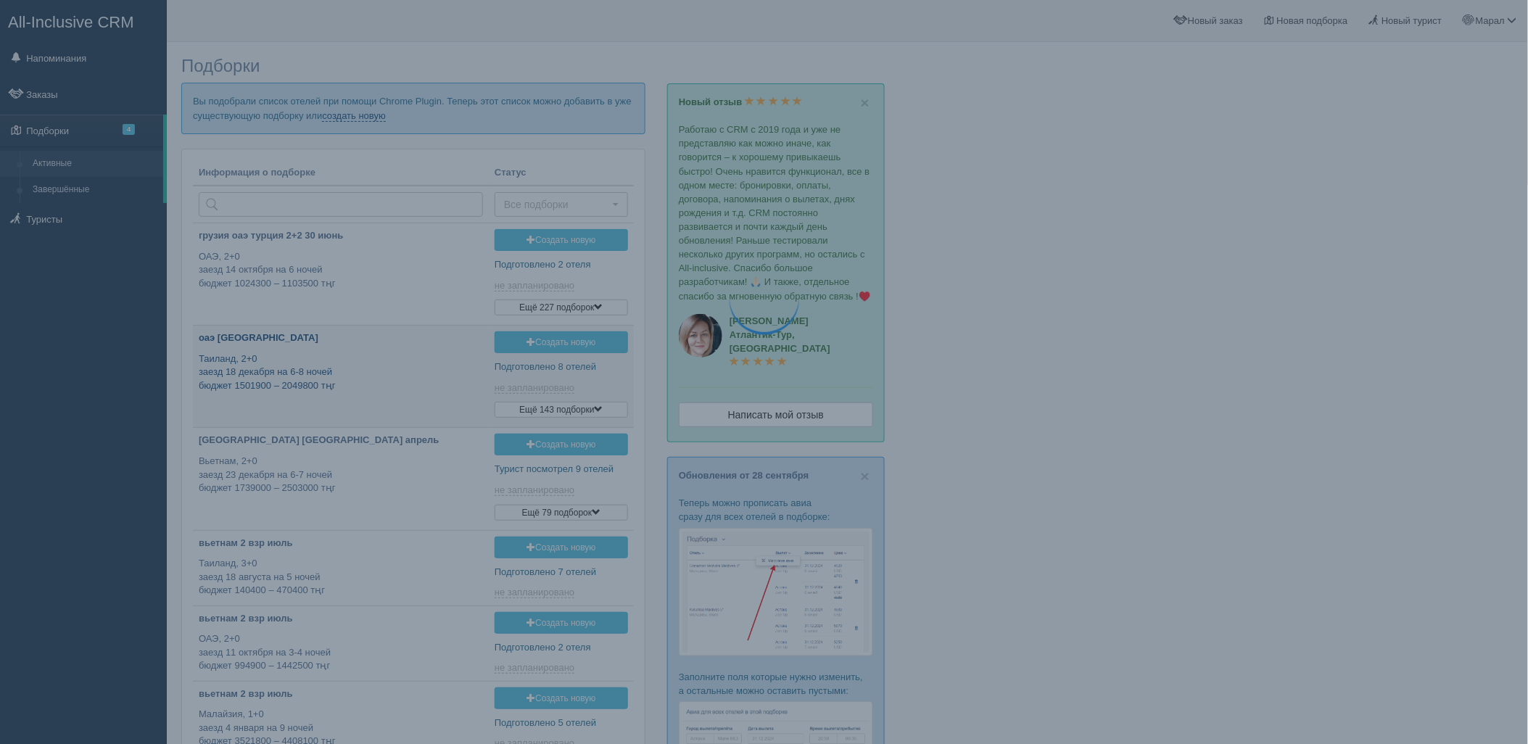
type input "2025-10-04 19:35"
type input "2025-10-04 16:45"
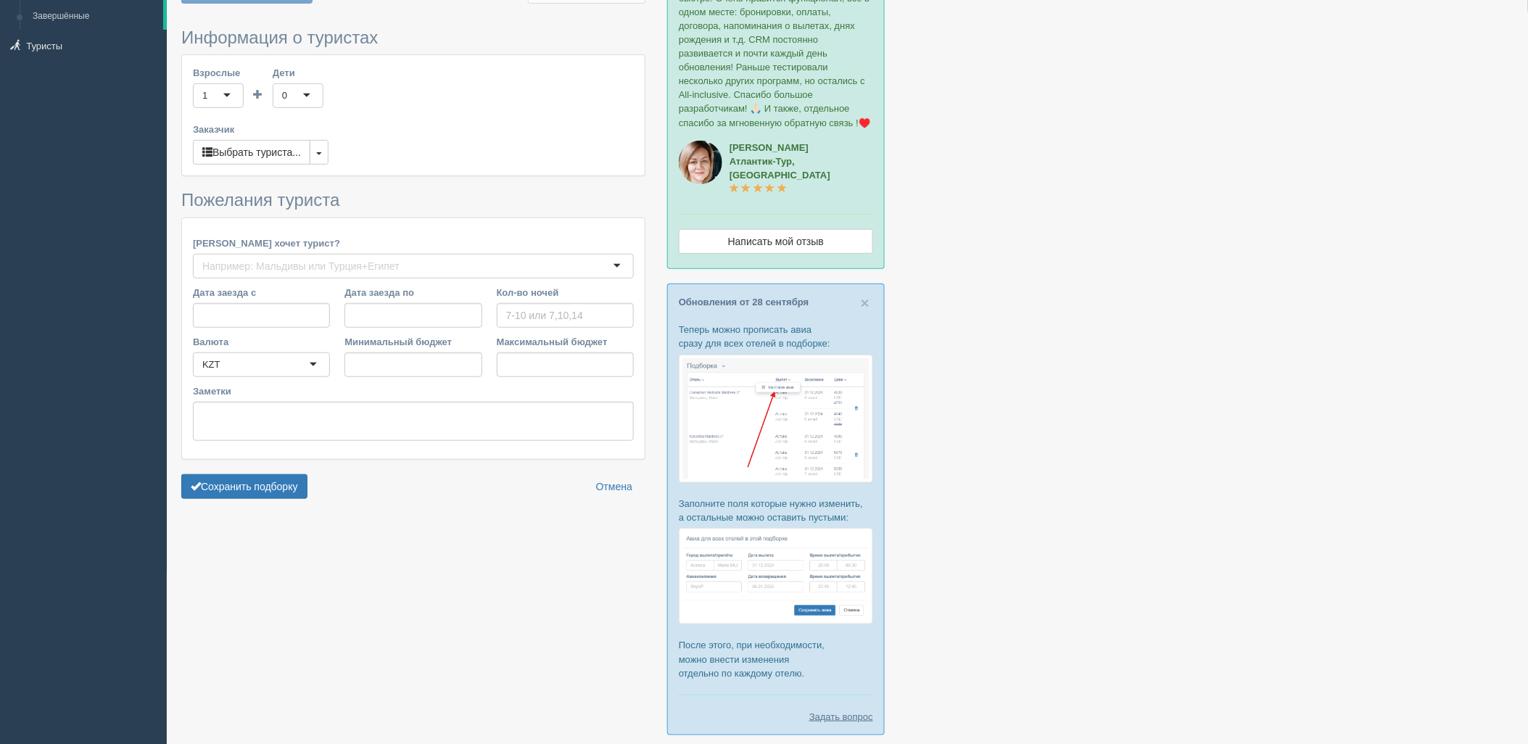
type input "6"
type input "825900"
type input "1020900"
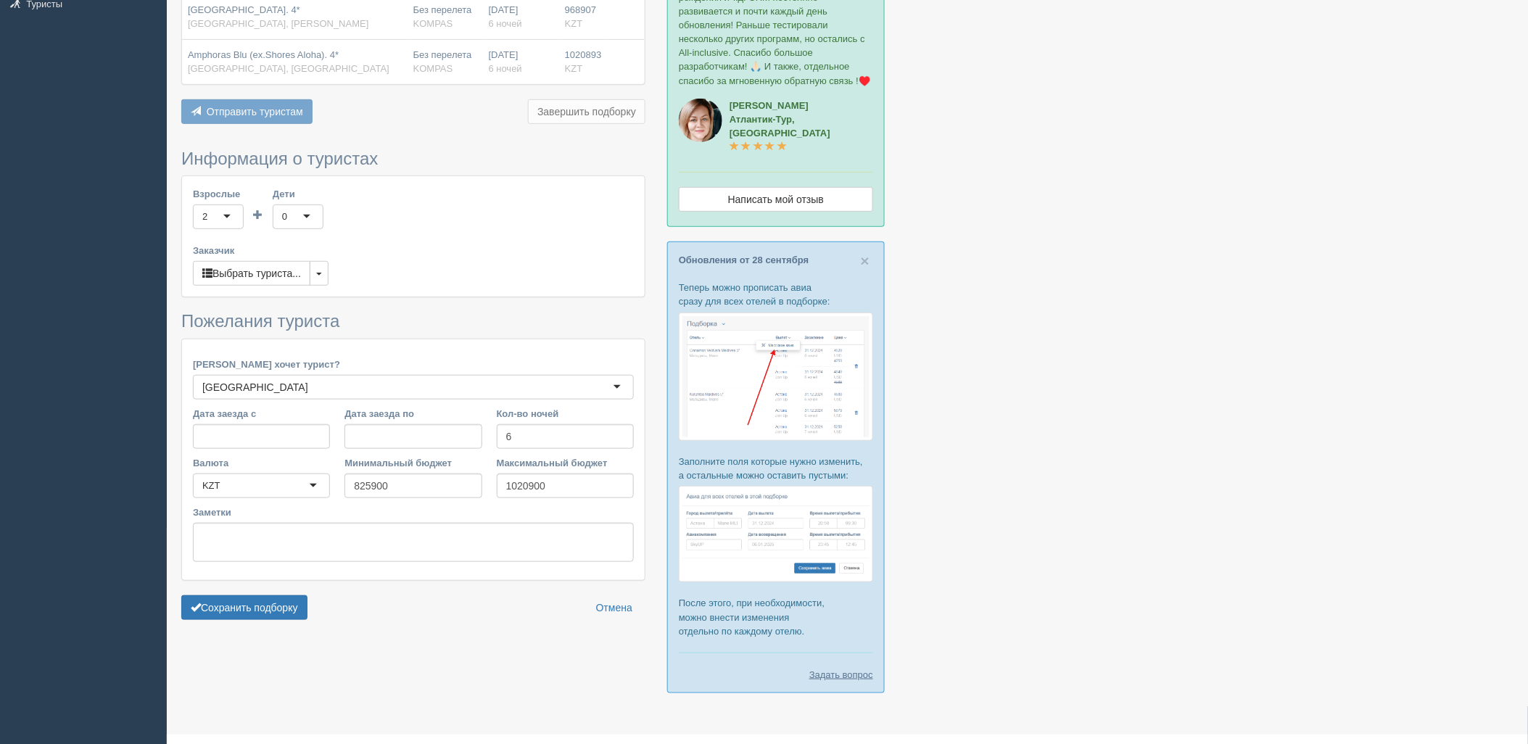
scroll to position [216, 0]
click at [242, 600] on button "Сохранить подборку" at bounding box center [244, 607] width 126 height 25
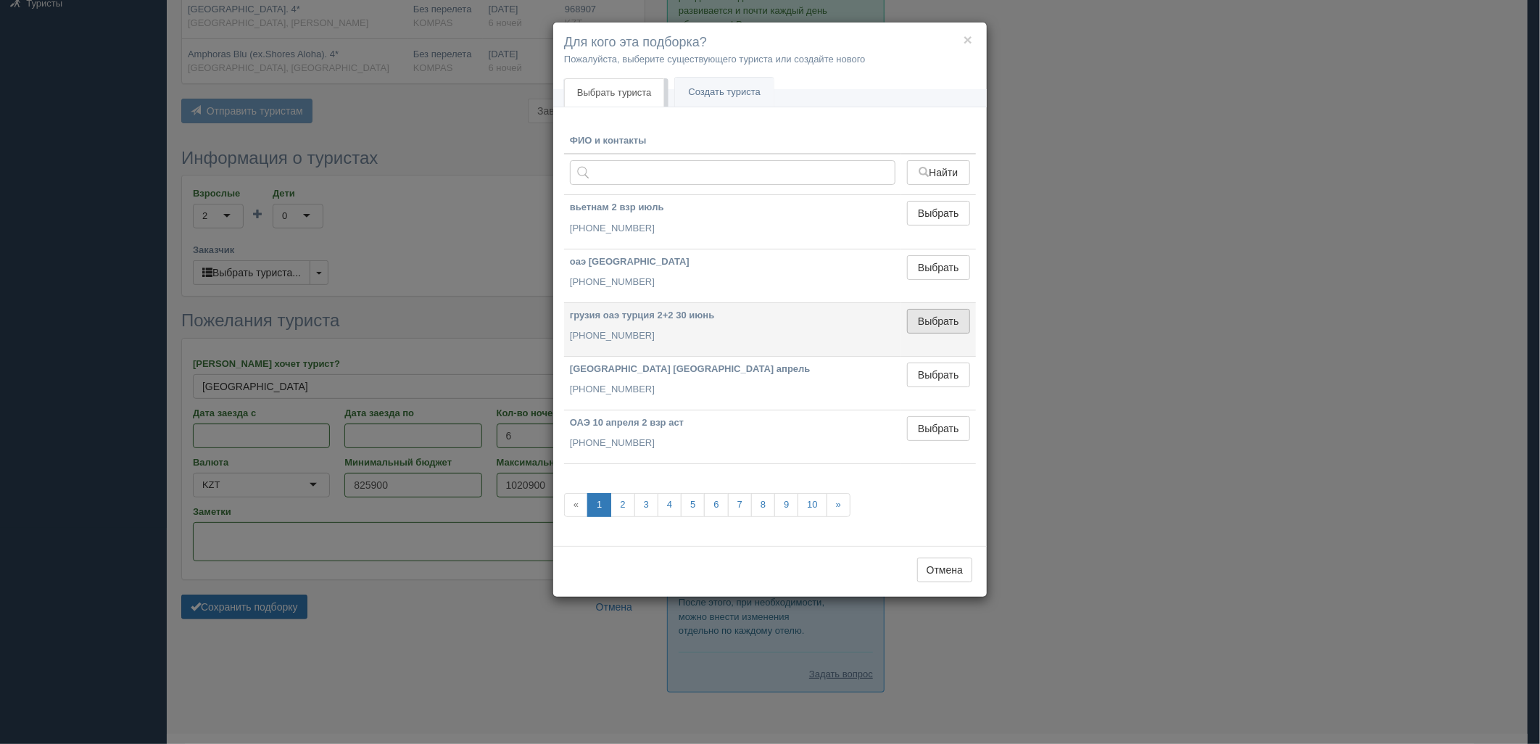
click at [961, 314] on button "Выбрать" at bounding box center [938, 321] width 63 height 25
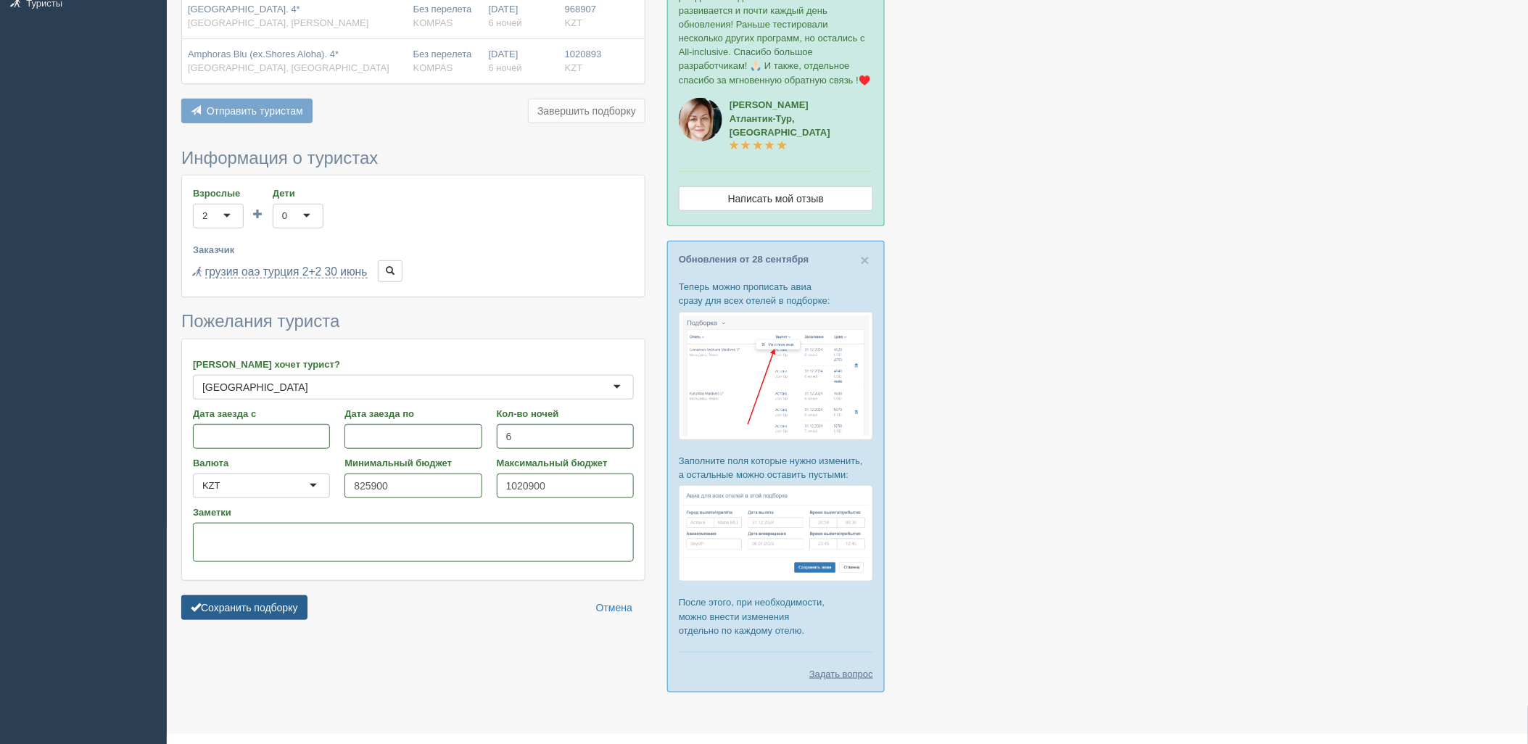
click at [289, 607] on button "Сохранить подборку" at bounding box center [244, 607] width 126 height 25
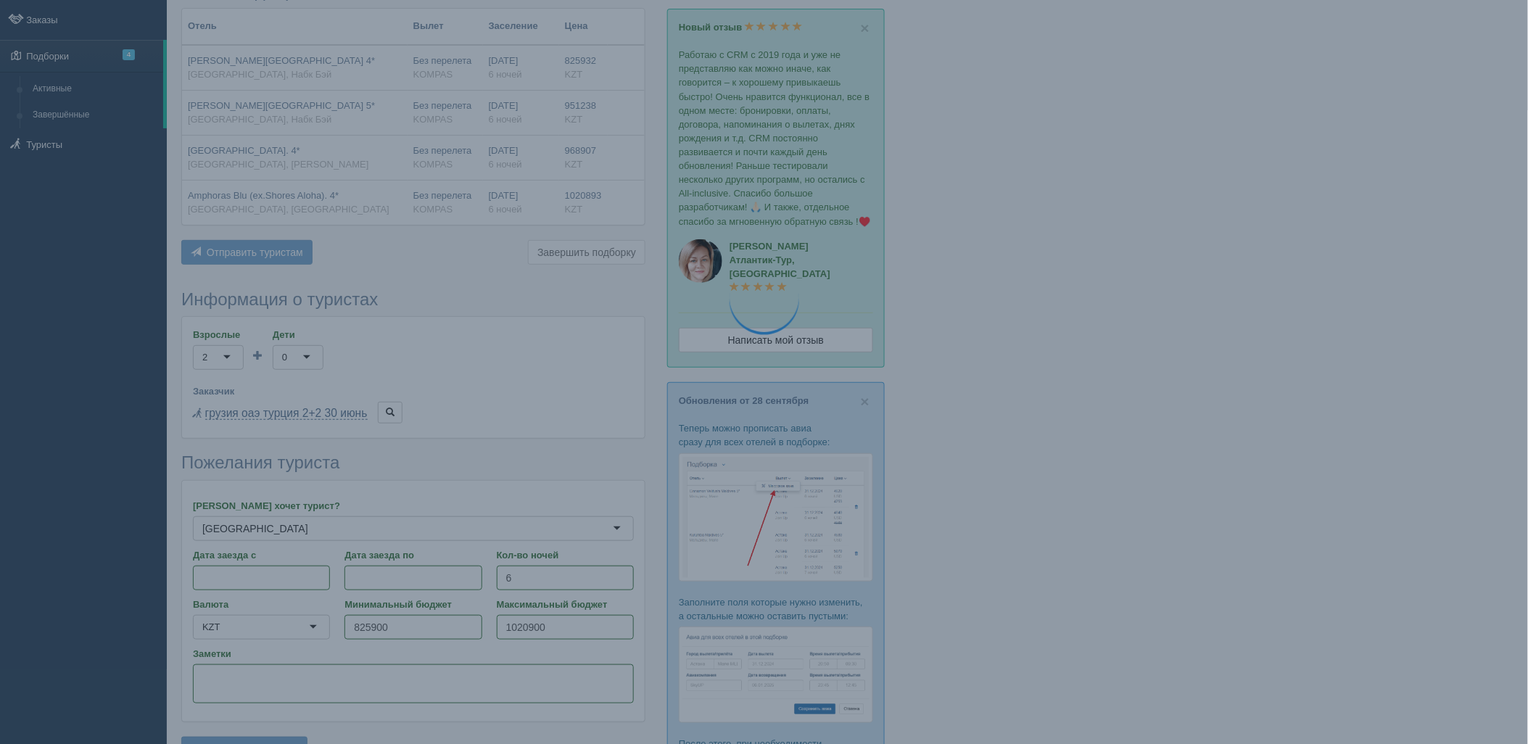
scroll to position [0, 0]
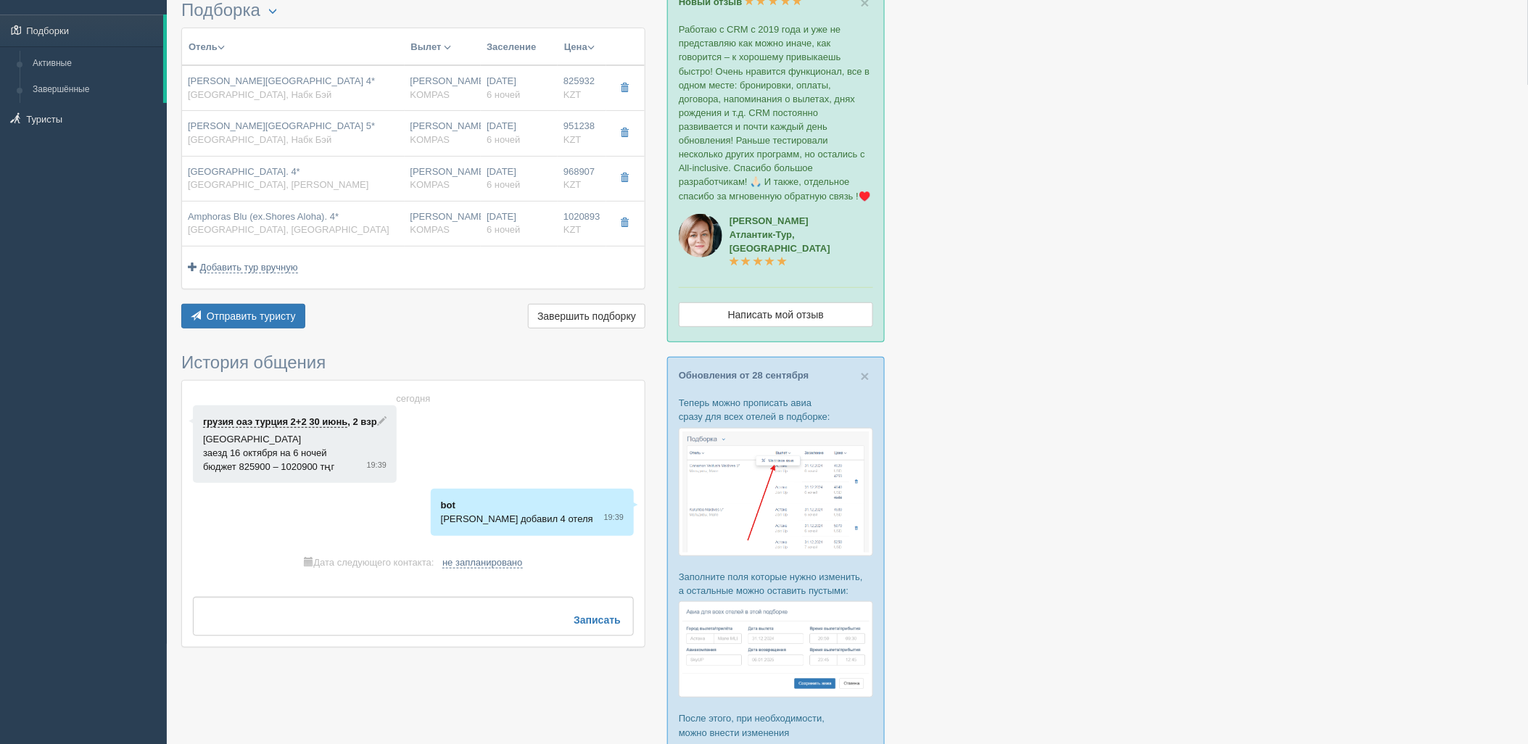
scroll to position [55, 0]
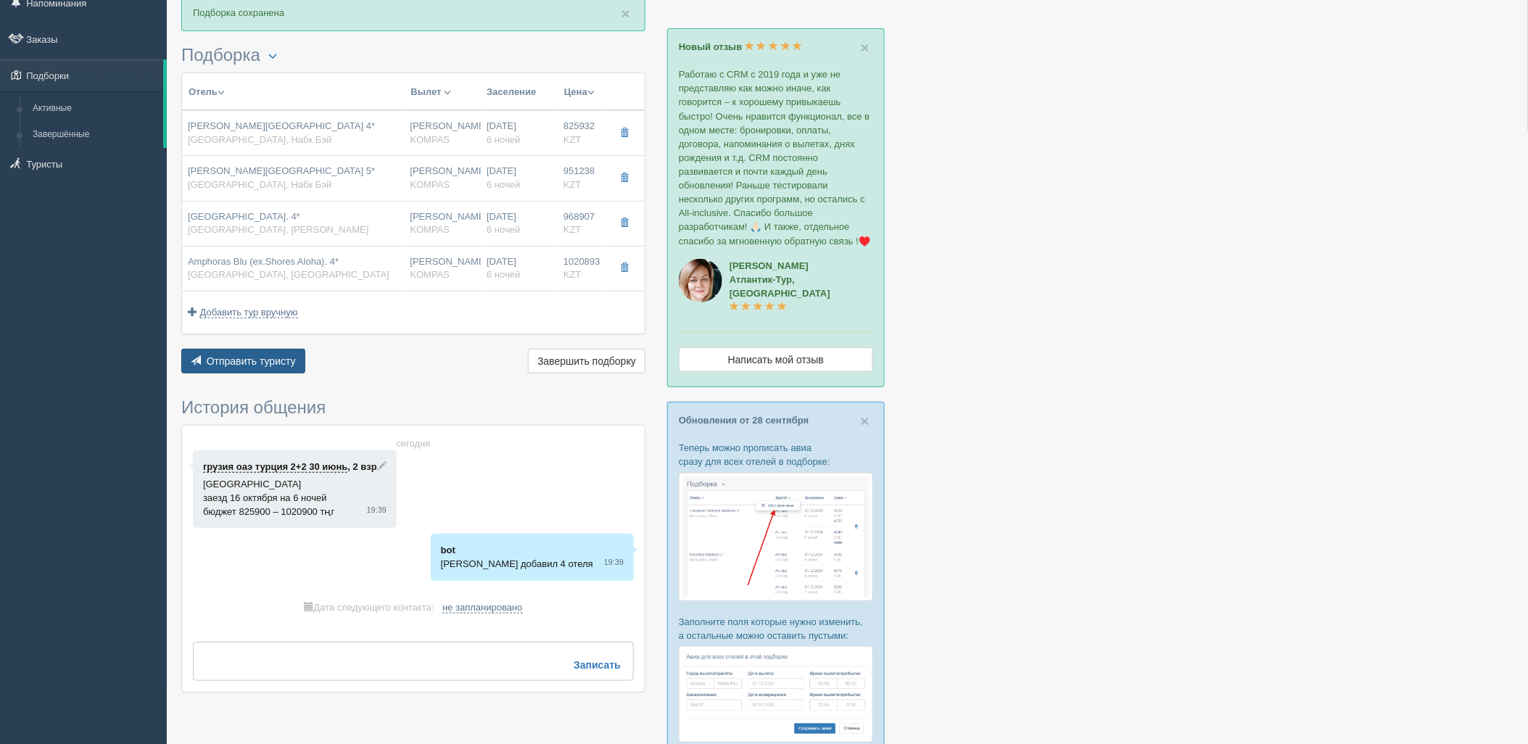
click at [278, 357] on span "Отправить туристу" at bounding box center [251, 361] width 89 height 12
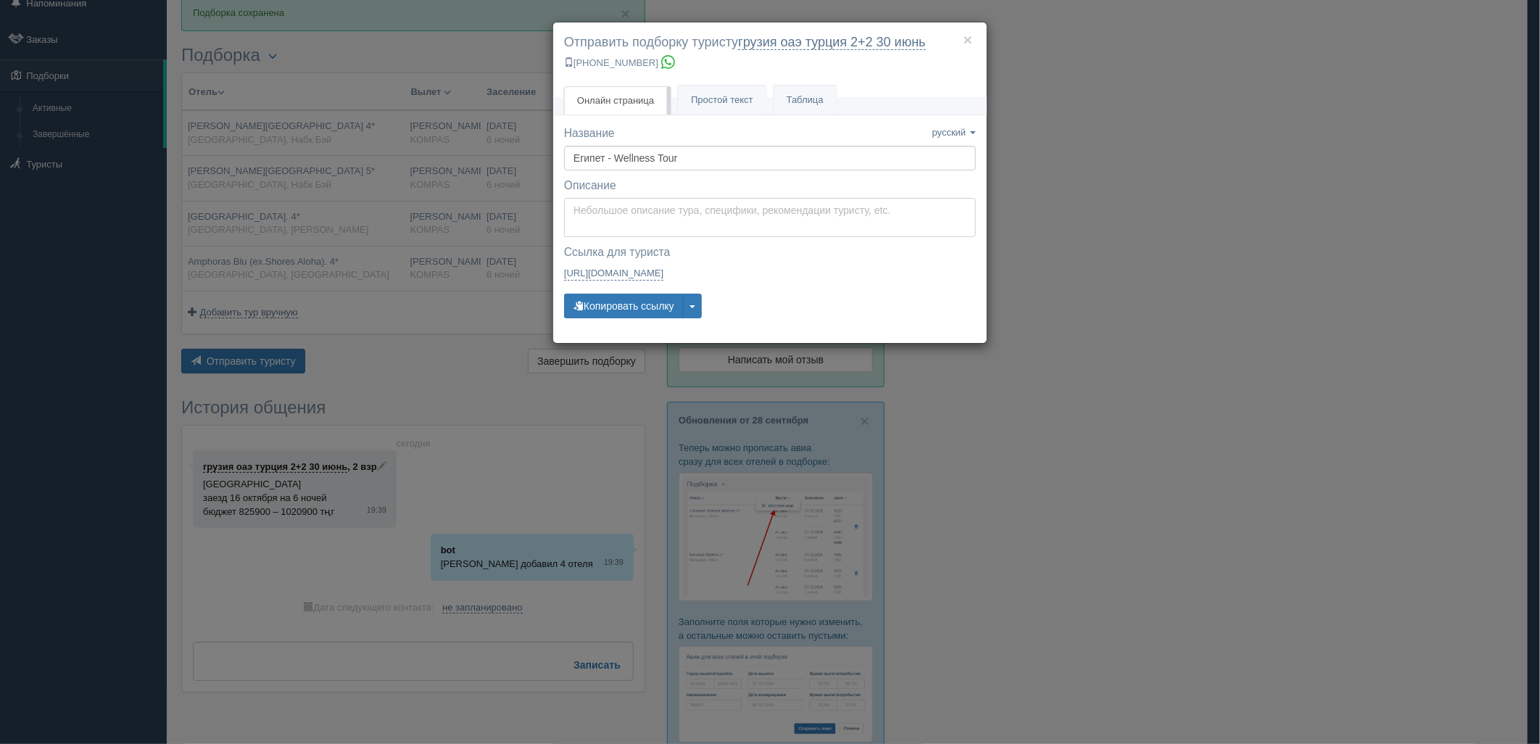
type textarea "Здравствуйте! Ниже представлены варианты туров для Вас. Для просмотра описания …"
click at [639, 218] on textarea "Здравствуйте! Ниже представлены варианты туров для Вас. Для просмотра описания …" at bounding box center [770, 217] width 412 height 39
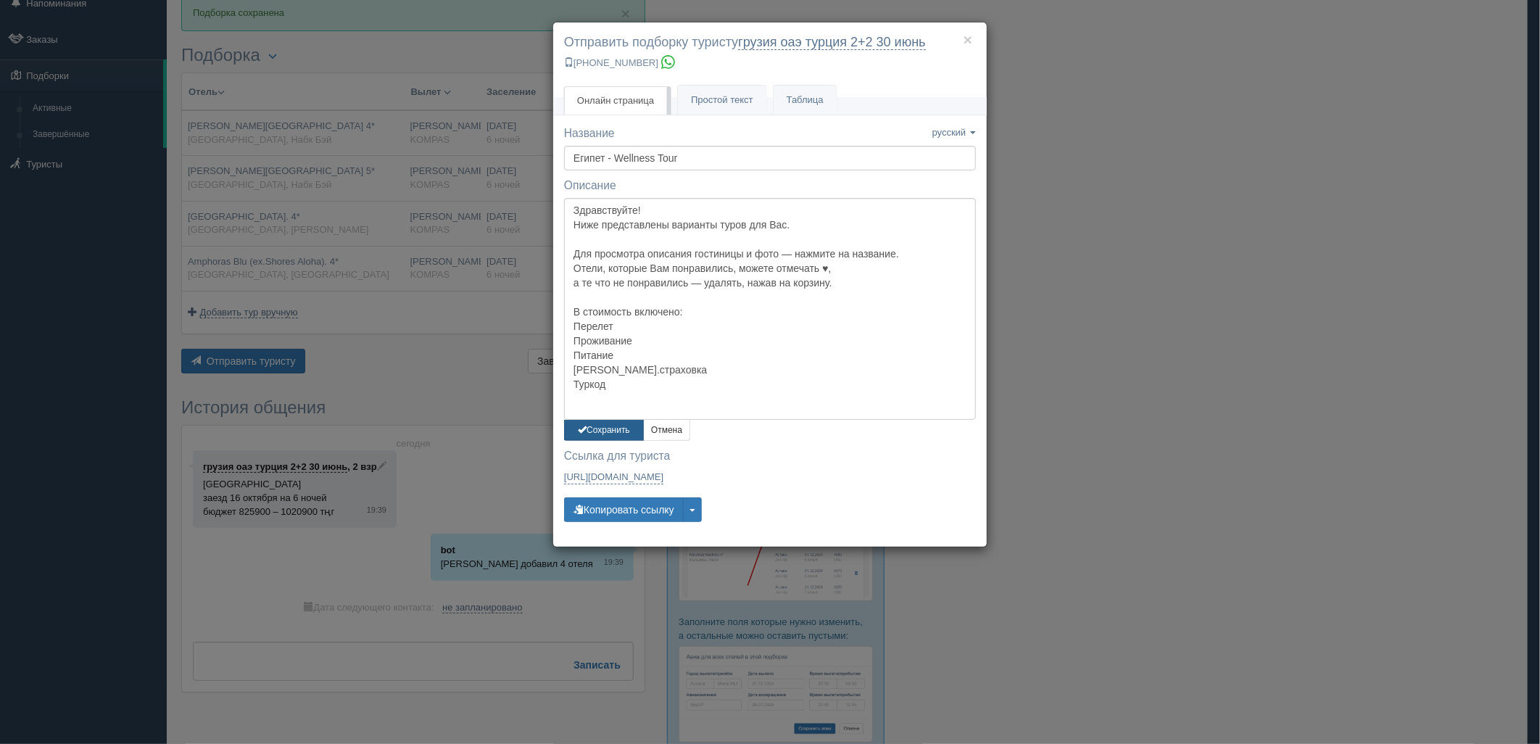
click at [609, 421] on button "Сохранить" at bounding box center [604, 430] width 80 height 21
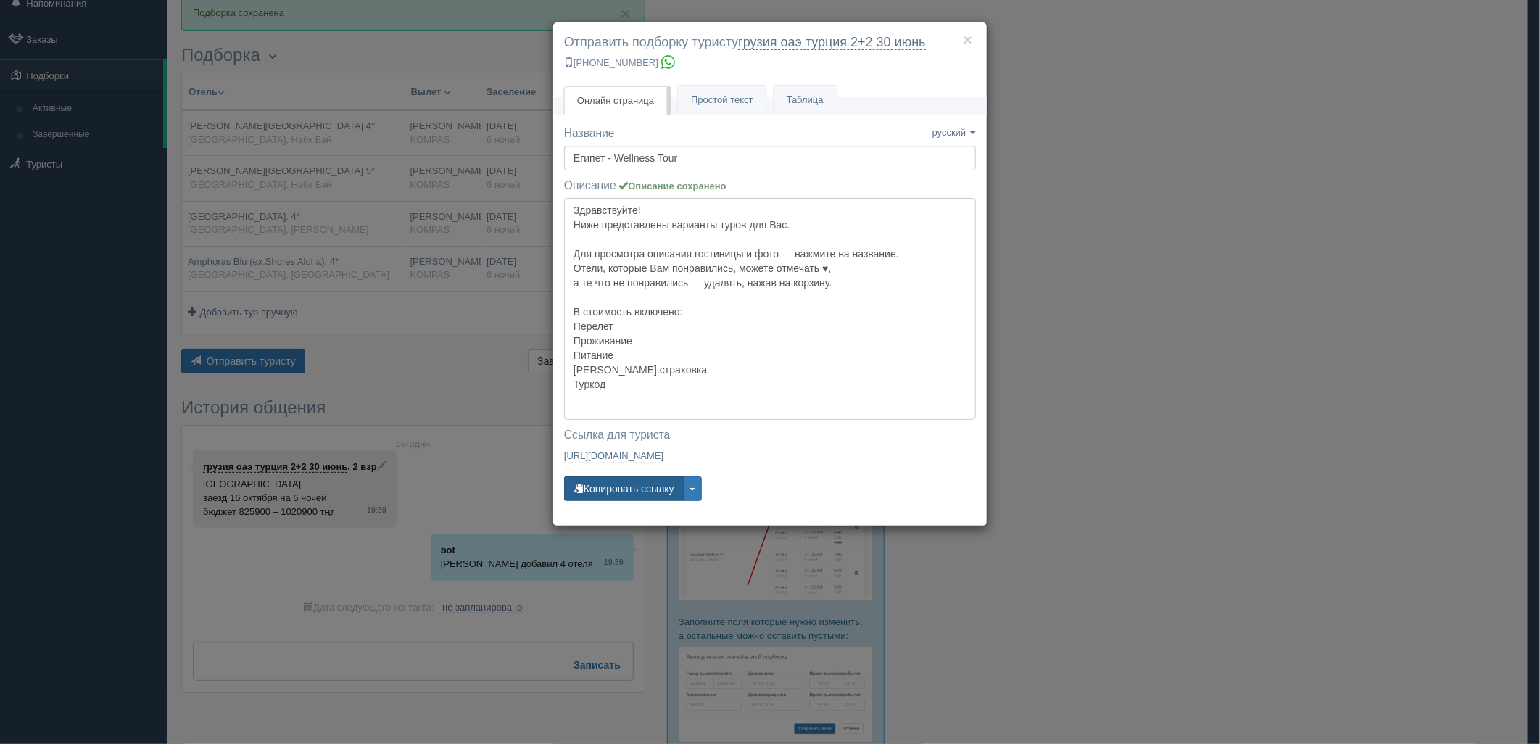
click at [638, 495] on button "Копировать ссылку" at bounding box center [624, 488] width 120 height 25
click at [1249, 75] on div "× Отправить подборку туристу грузия оаэ турция 2+2 30 июнь +7 701 880 5580 Онла…" at bounding box center [770, 372] width 1540 height 744
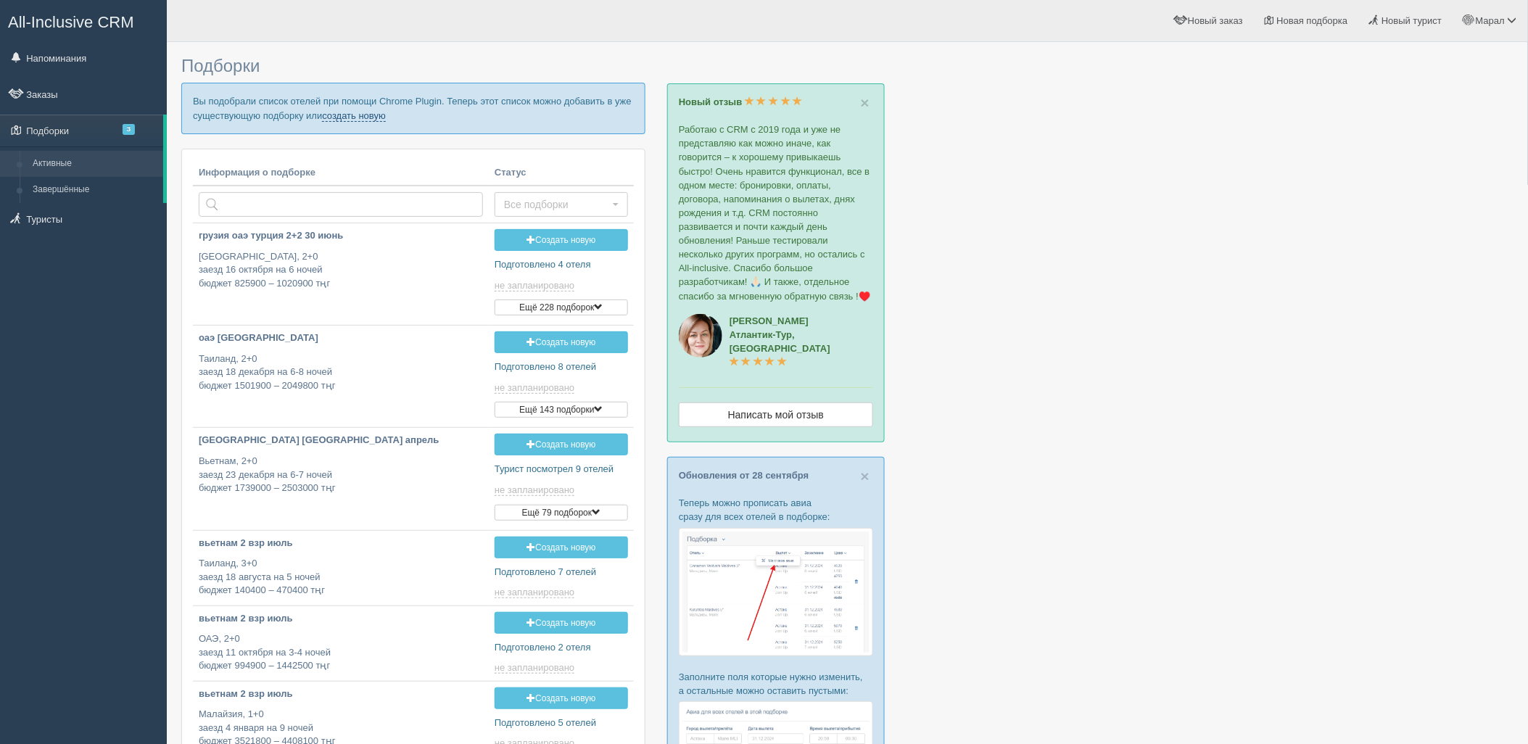
click at [359, 111] on link "создать новую" at bounding box center [354, 116] width 64 height 12
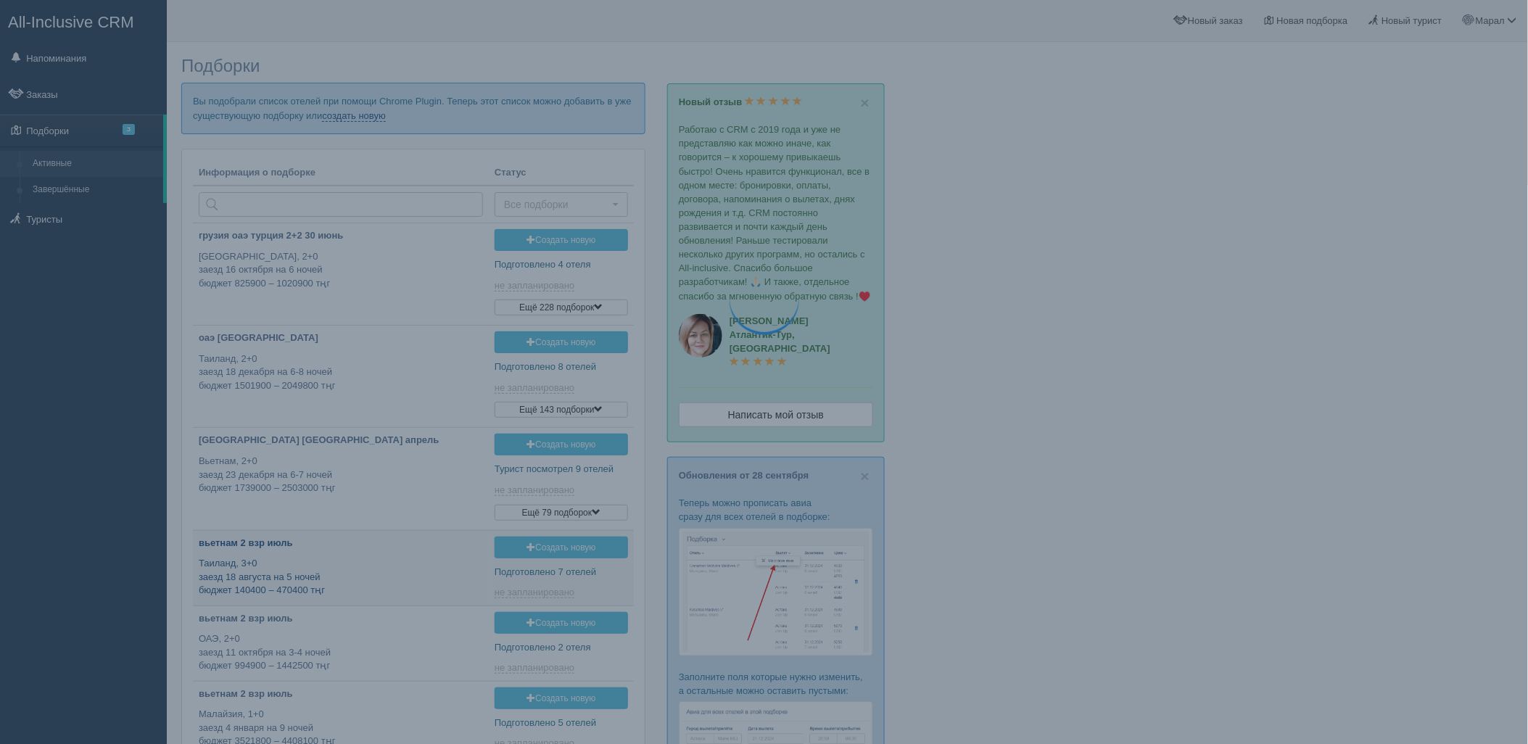
type input "[DATE] 19:35"
type input "[DATE] 16:45"
type input "[DATE] 11:40"
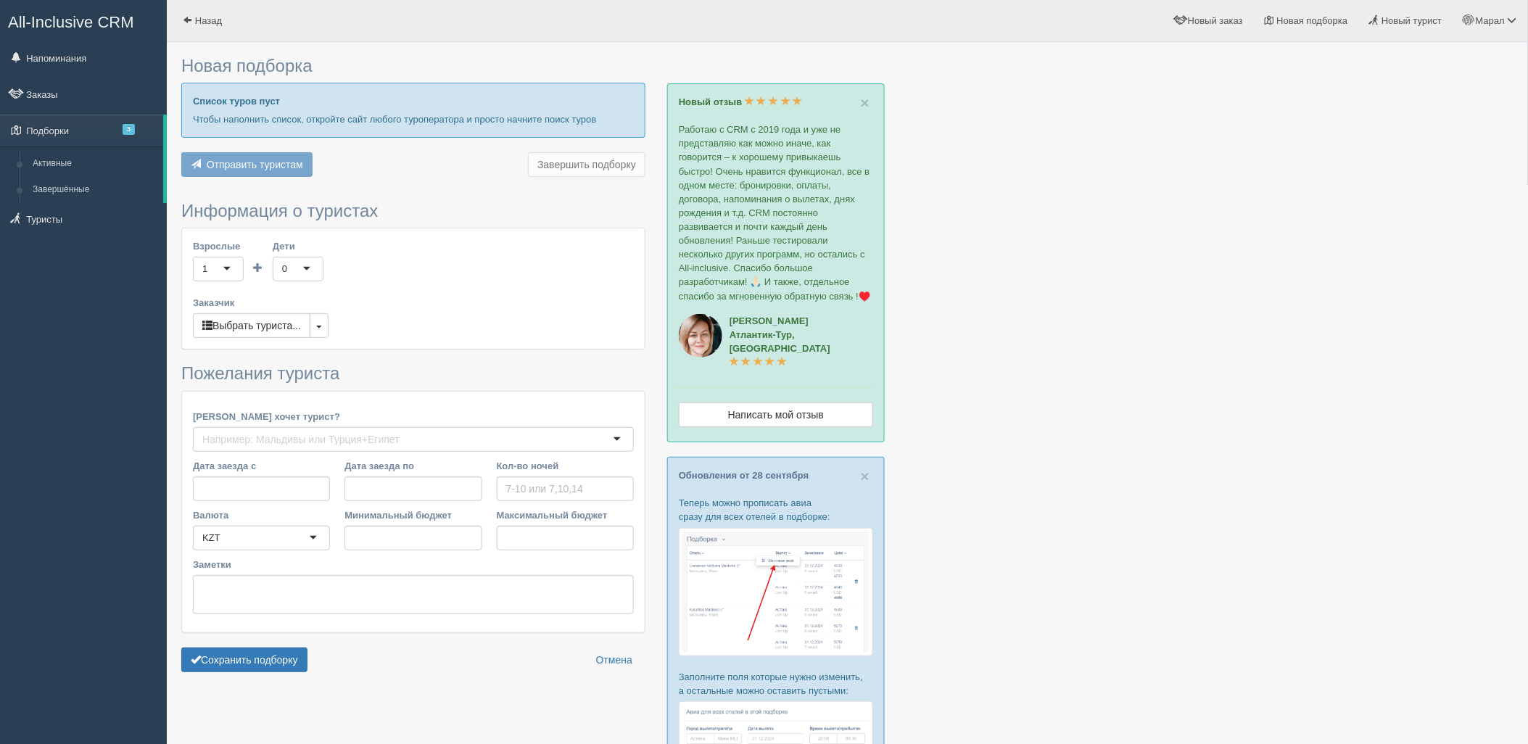
type input "6-7"
type input "1012600"
type input "1164800"
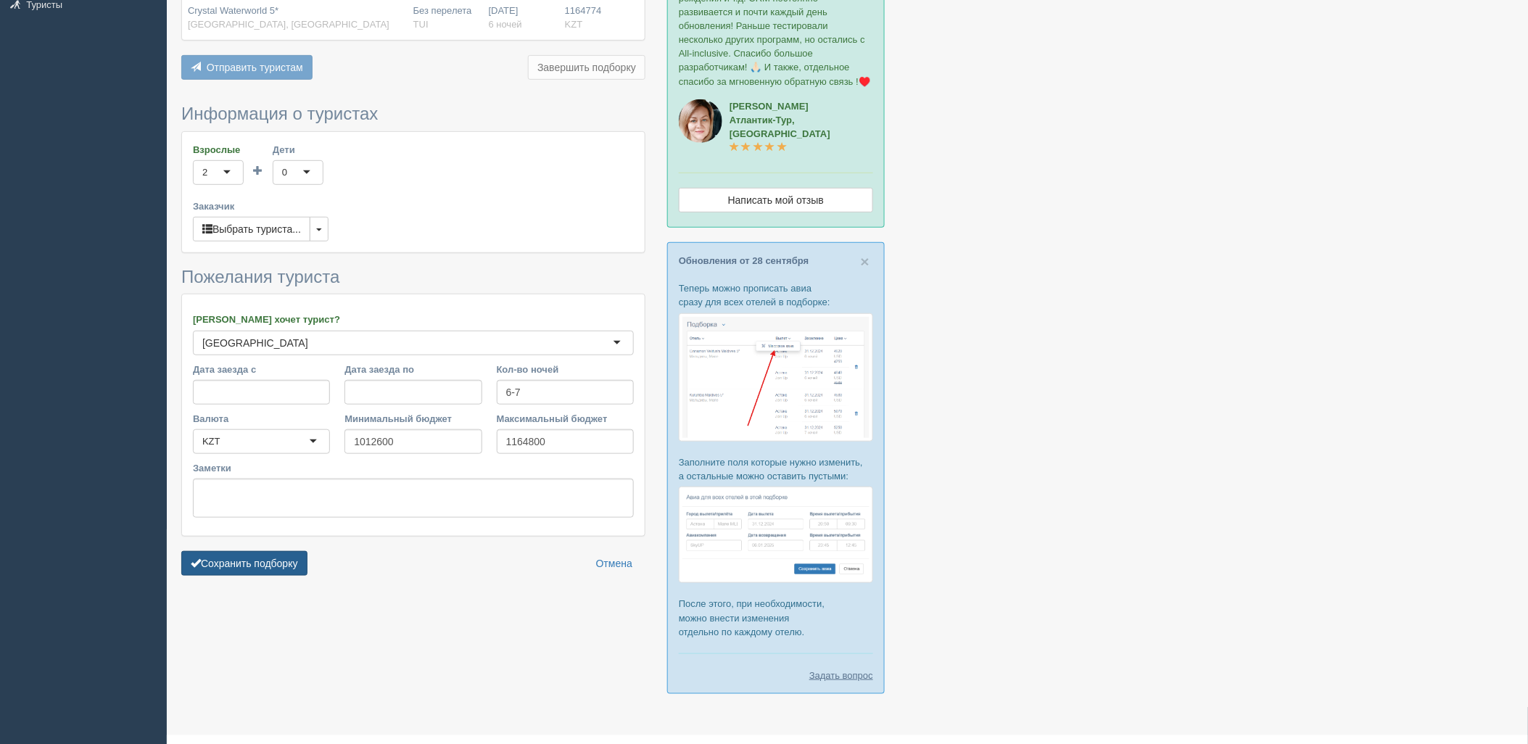
scroll to position [216, 0]
click at [256, 562] on button "Сохранить подборку" at bounding box center [244, 562] width 126 height 25
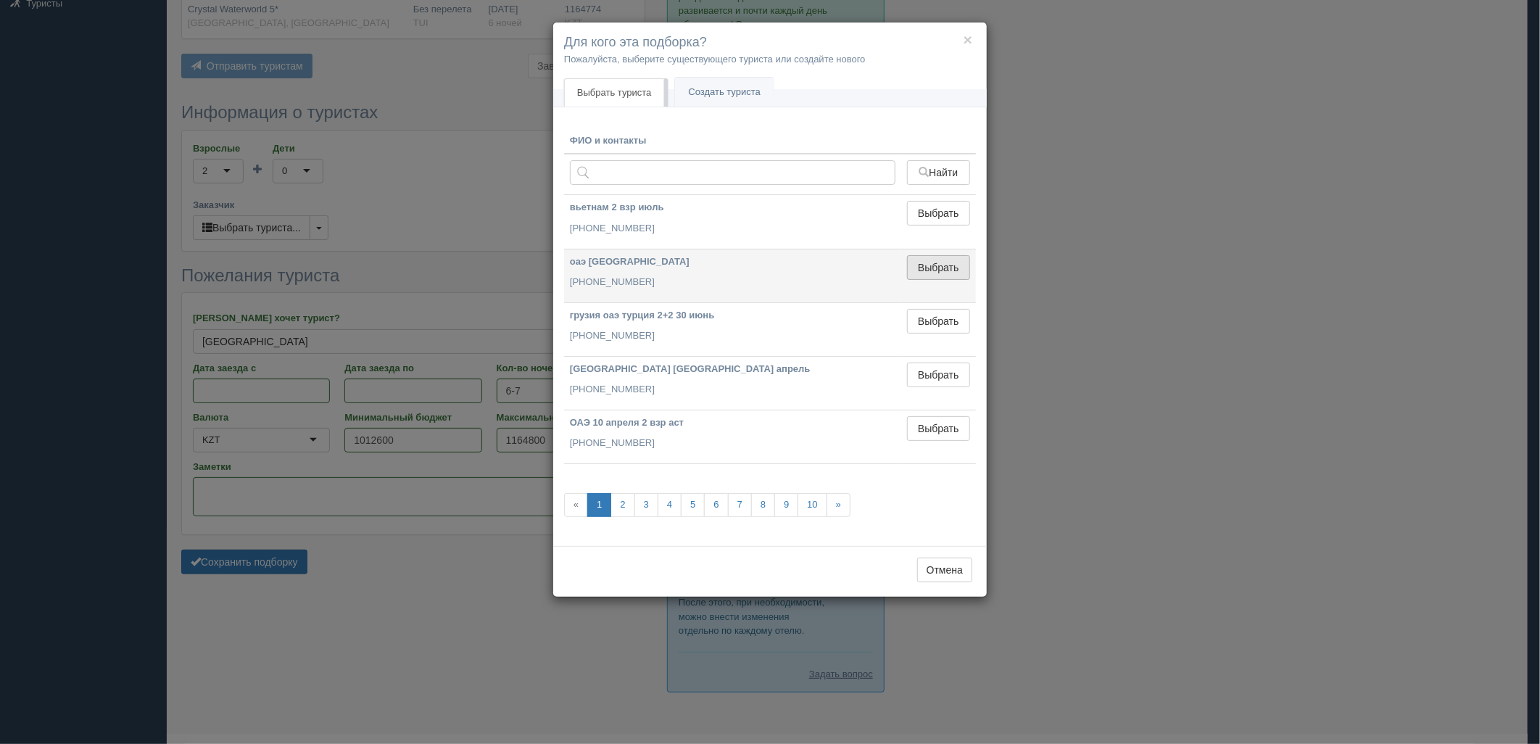
click at [943, 274] on button "Выбрать" at bounding box center [938, 267] width 63 height 25
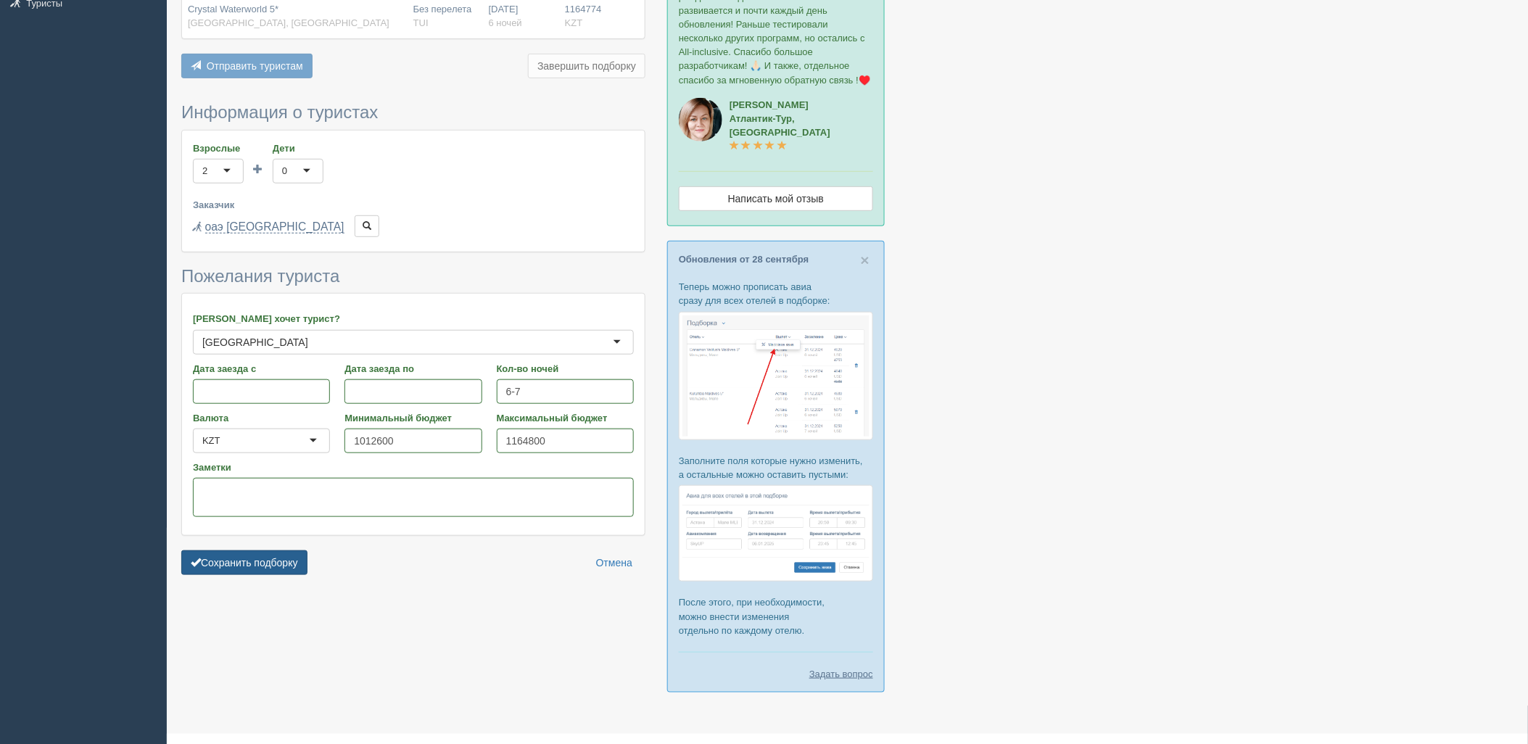
click at [262, 571] on button "Сохранить подборку" at bounding box center [244, 562] width 126 height 25
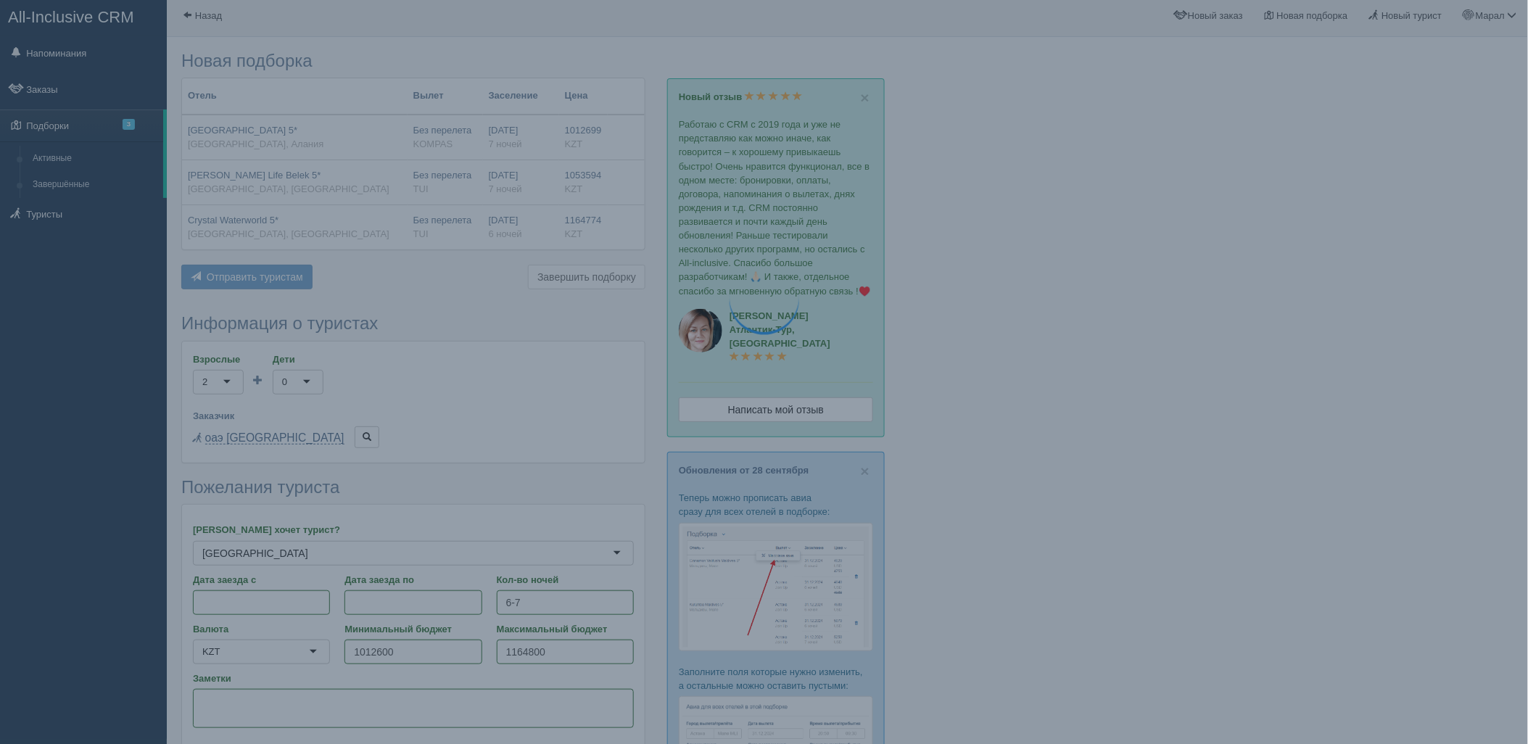
scroll to position [0, 0]
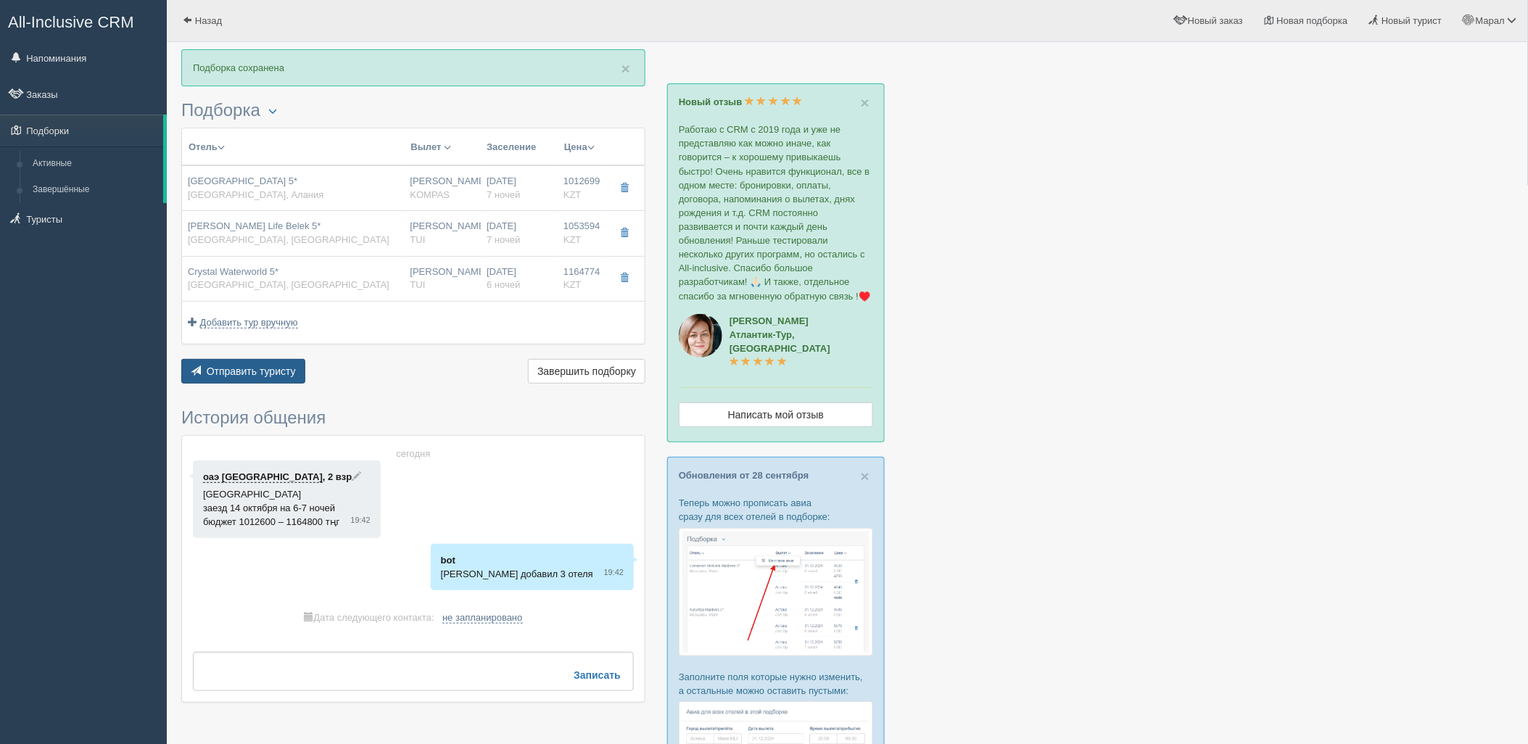
click at [260, 379] on button "Отправить туристу Отправить" at bounding box center [243, 371] width 124 height 25
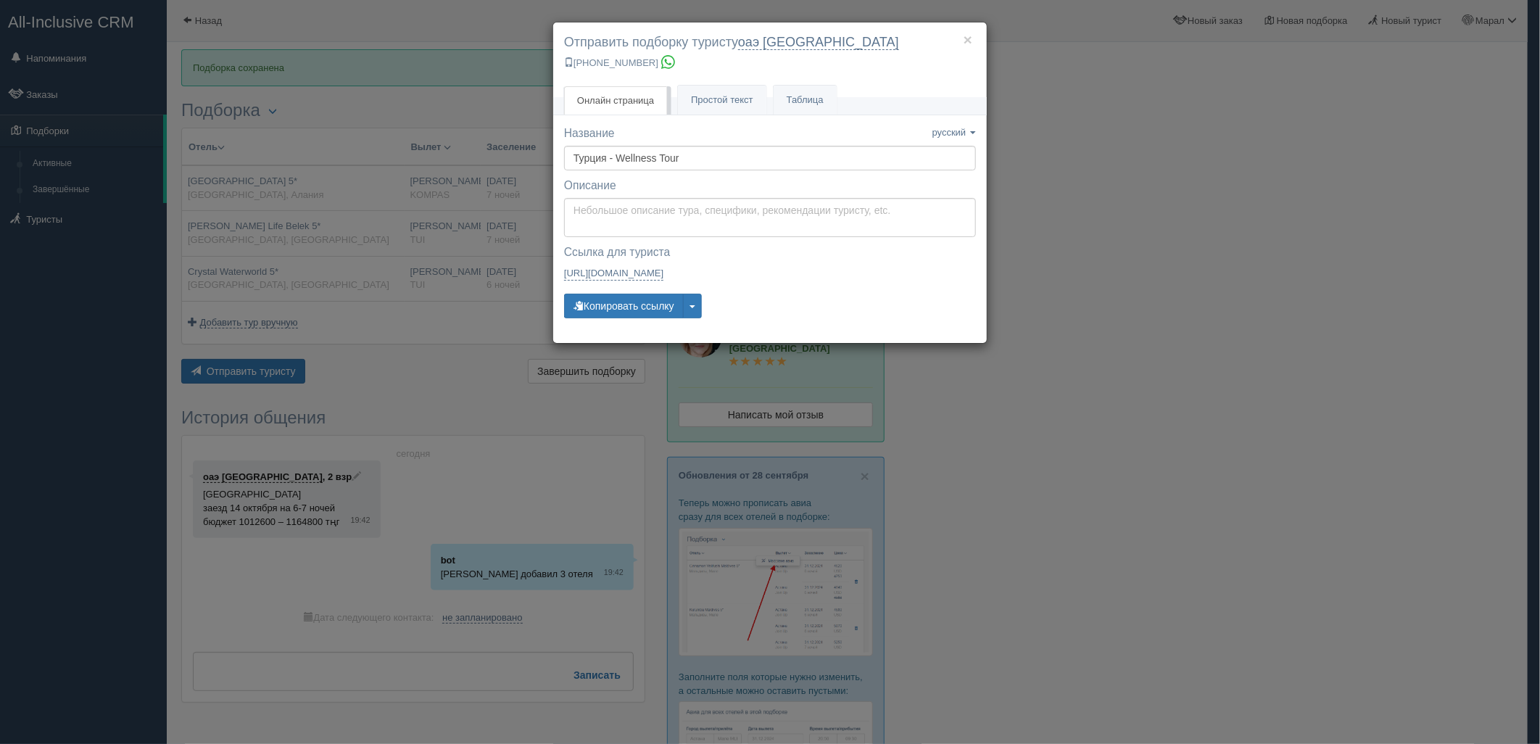
click at [729, 189] on label "Описание Описание сохранено" at bounding box center [770, 186] width 412 height 17
type textarea "Здравствуйте! Ниже представлены варианты туров для Вас. Для просмотра описания …"
click at [726, 207] on textarea "Здравствуйте! Ниже представлены варианты туров для Вас. Для просмотра описания …" at bounding box center [770, 217] width 412 height 39
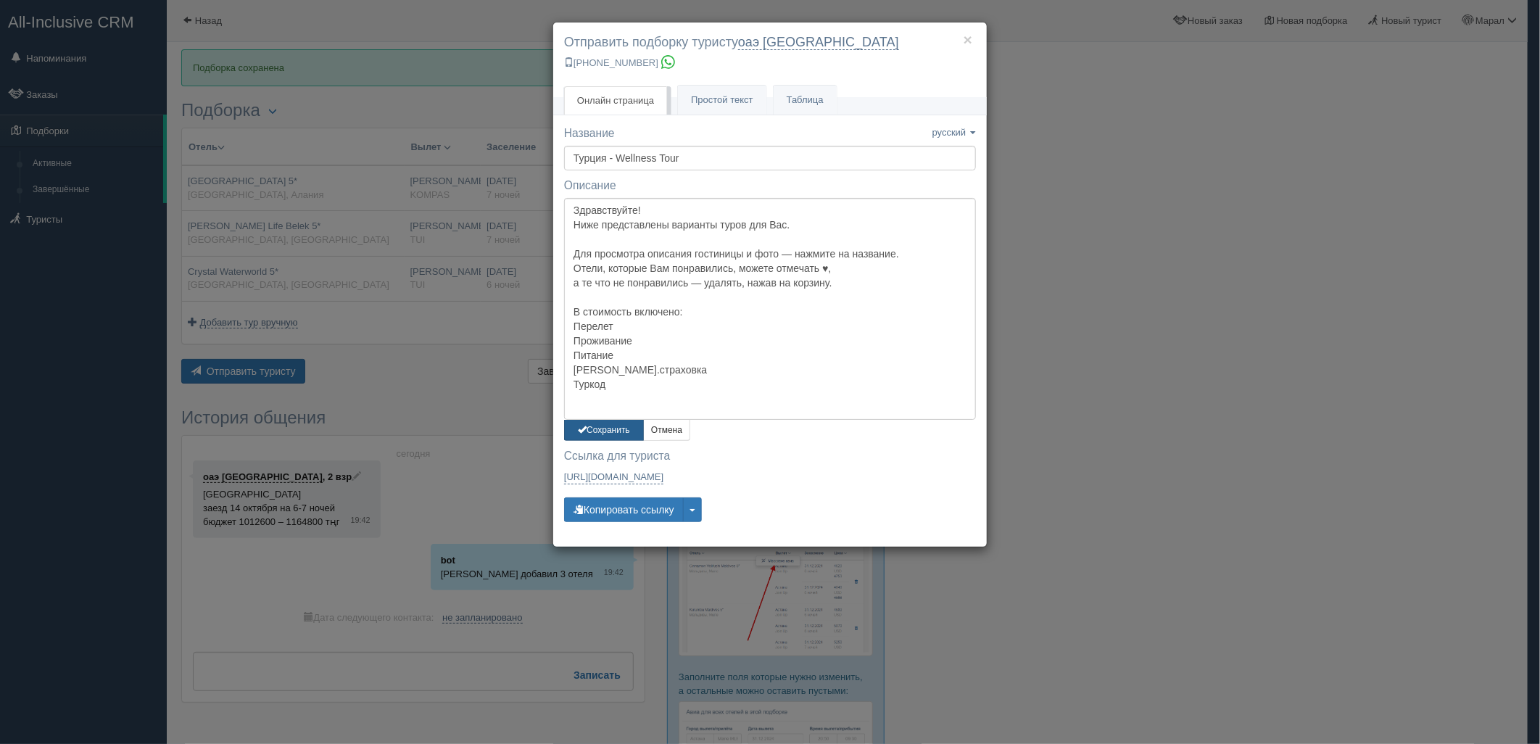
click at [605, 425] on button "Сохранить" at bounding box center [604, 430] width 80 height 21
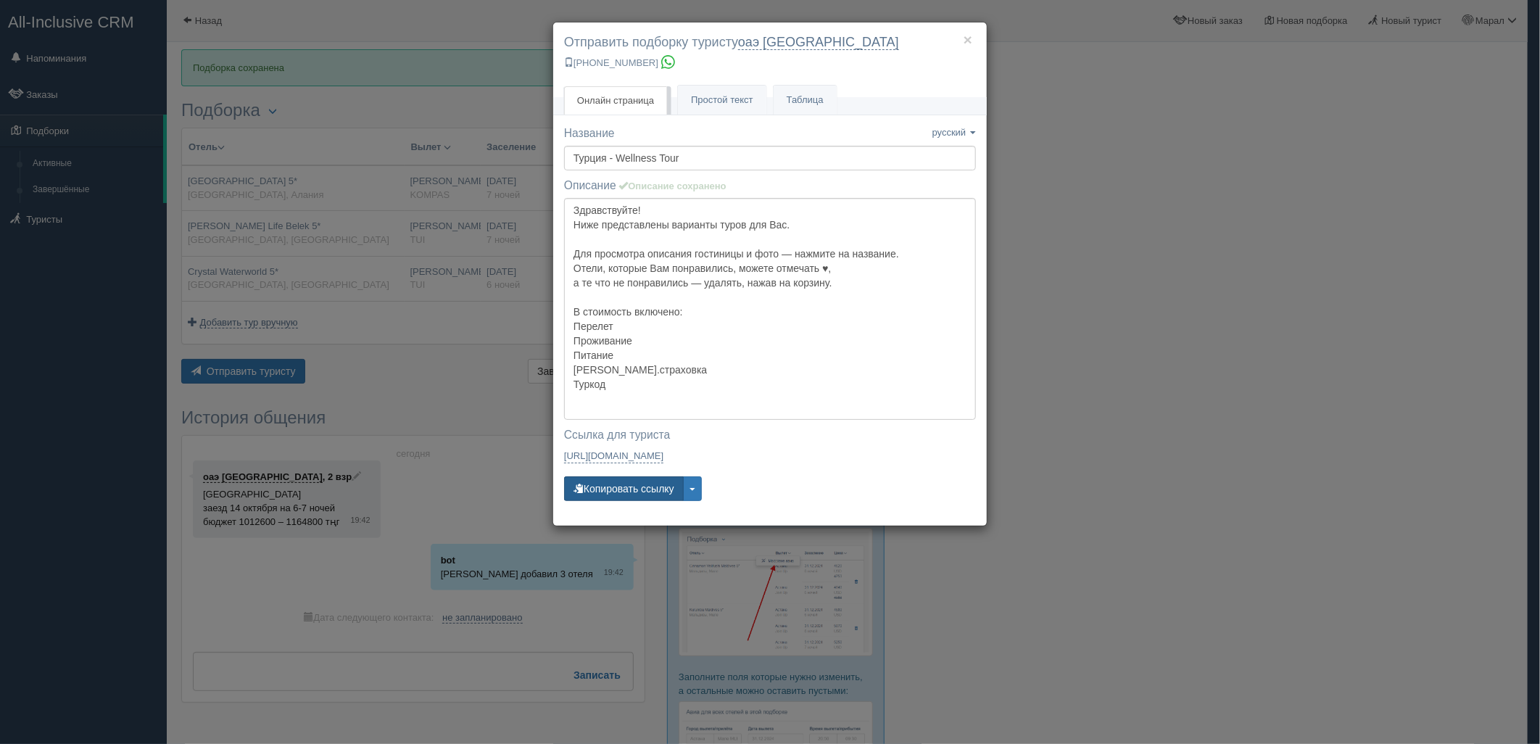
click at [626, 489] on button "Копировать ссылку" at bounding box center [624, 488] width 120 height 25
drag, startPoint x: 626, startPoint y: 489, endPoint x: 437, endPoint y: 597, distance: 218.9
click at [626, 484] on button "Копировать ссылку" at bounding box center [624, 488] width 120 height 25
click at [1361, 207] on div "× Отправить подборку туристу оаэ шымкент +7 778 536 9439 Онлайн страница Онлайн…" at bounding box center [770, 372] width 1540 height 744
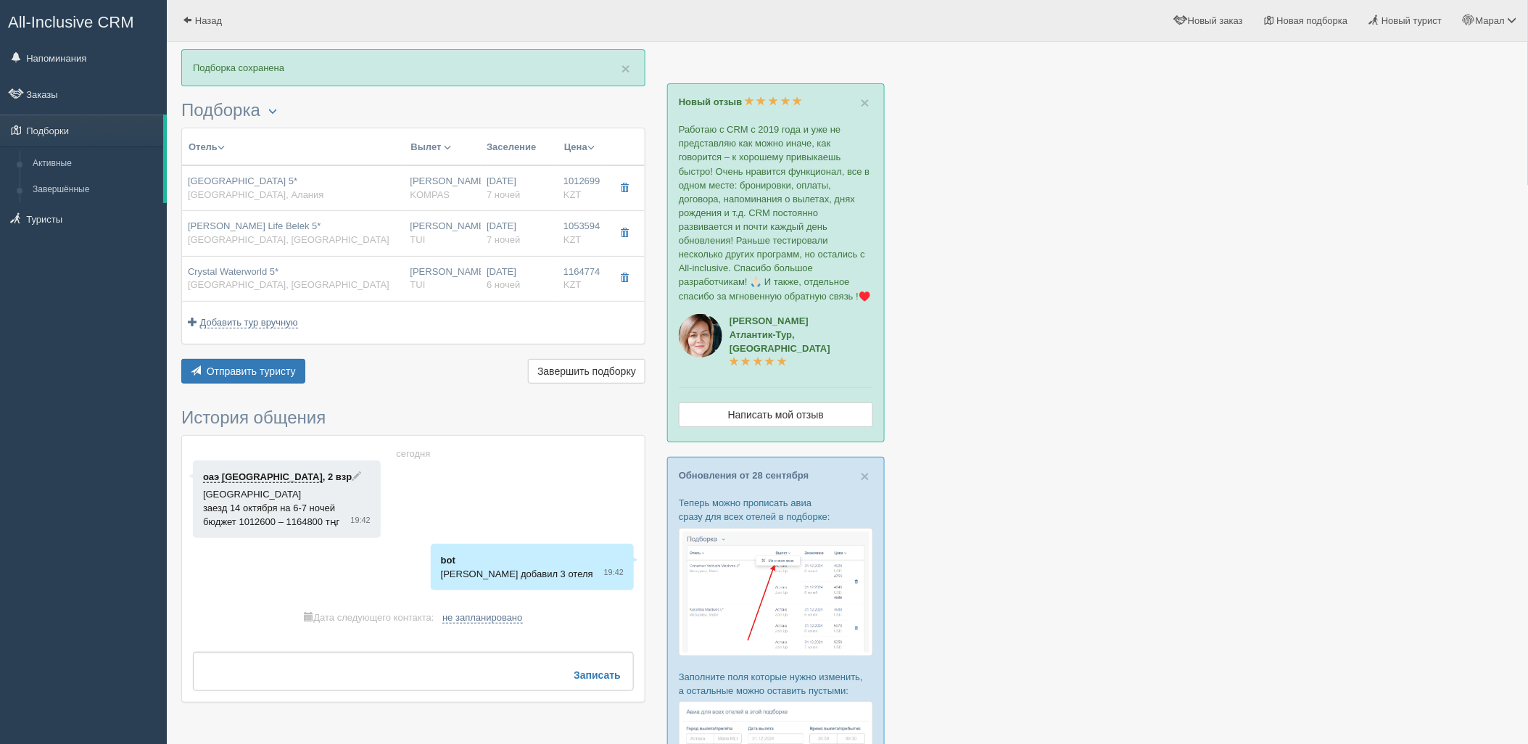
click at [1354, 433] on div at bounding box center [847, 486] width 1332 height 874
